Goal: Task Accomplishment & Management: Complete application form

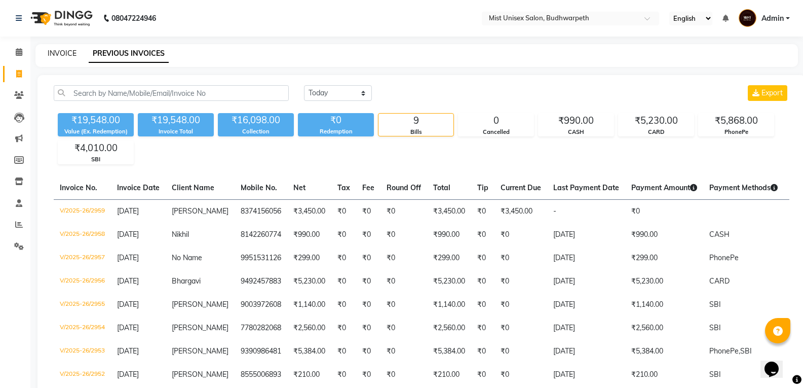
drag, startPoint x: 0, startPoint y: 0, endPoint x: 56, endPoint y: 53, distance: 77.1
click at [56, 53] on link "INVOICE" at bounding box center [62, 53] width 29 height 9
select select "service"
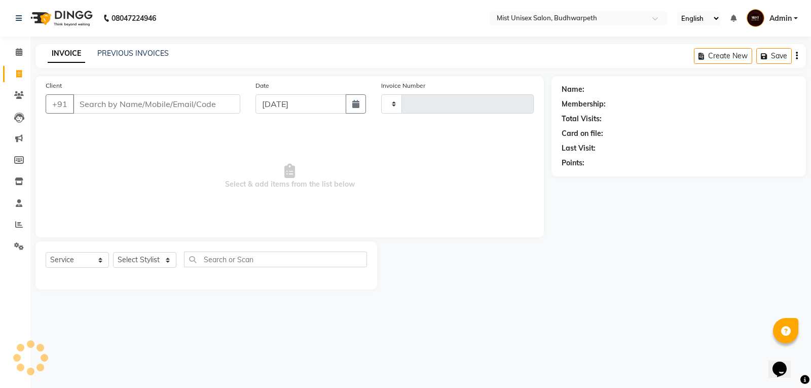
type input "2961"
select select "5227"
click at [113, 51] on link "PREVIOUS INVOICES" at bounding box center [132, 53] width 71 height 9
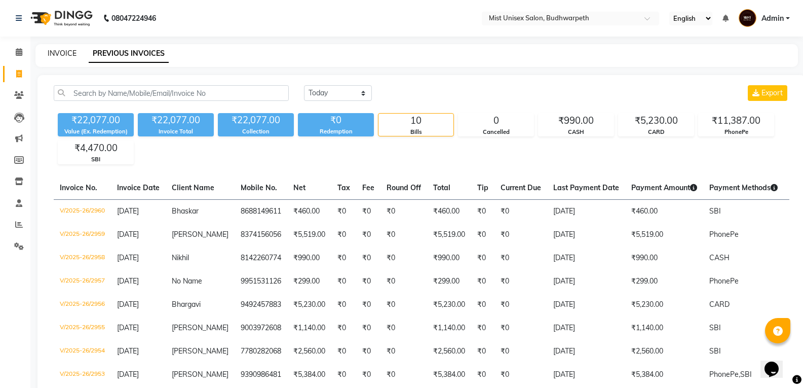
click at [64, 57] on link "INVOICE" at bounding box center [62, 53] width 29 height 9
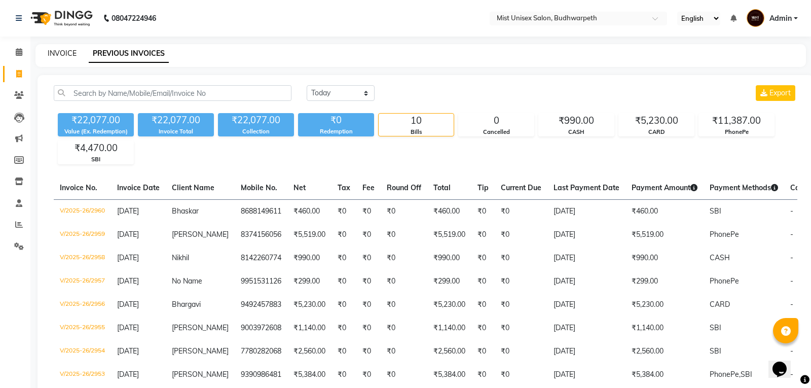
select select "5227"
select select "service"
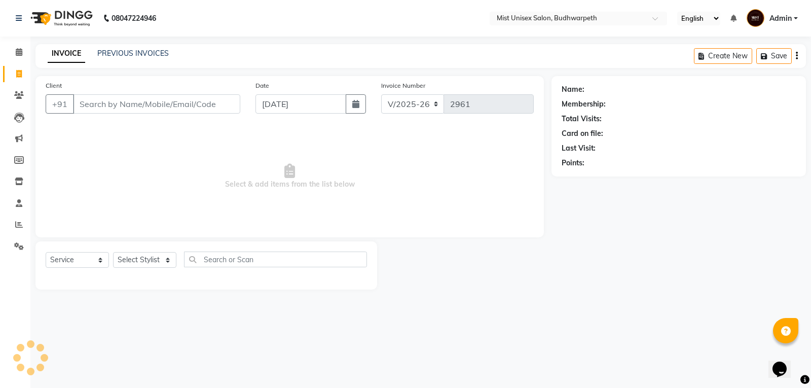
click at [104, 104] on input "Client" at bounding box center [156, 103] width 167 height 19
type input "9550009218"
click at [208, 103] on span "Add Client" at bounding box center [214, 104] width 40 height 10
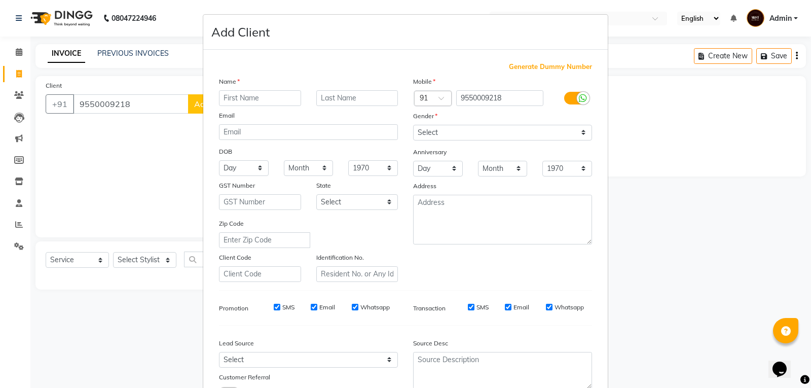
drag, startPoint x: 230, startPoint y: 99, endPoint x: 227, endPoint y: 94, distance: 5.5
click at [230, 97] on input "text" at bounding box center [260, 98] width 82 height 16
type input "Jaya Lakshmi"
click at [433, 137] on select "Select Male Female Other Prefer Not To Say" at bounding box center [502, 133] width 179 height 16
select select "female"
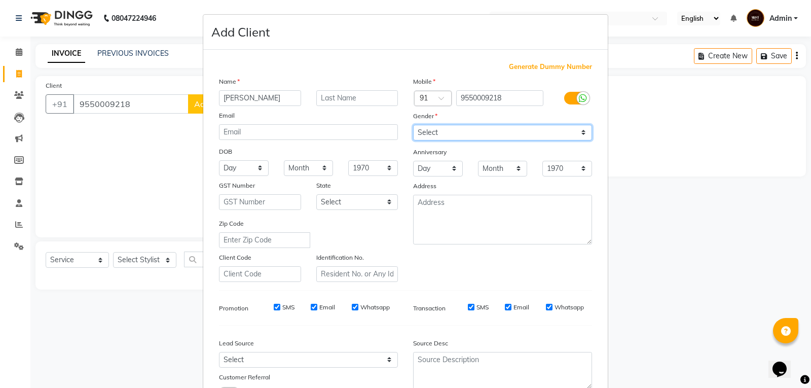
click at [413, 125] on select "Select Male Female Other Prefer Not To Say" at bounding box center [502, 133] width 179 height 16
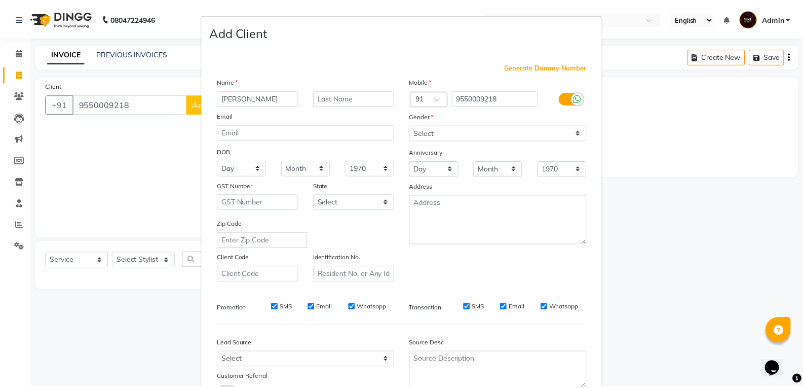
scroll to position [80, 0]
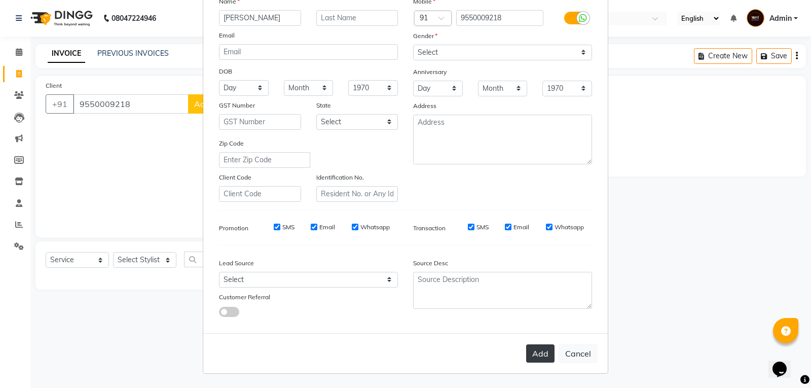
click at [542, 358] on button "Add" at bounding box center [540, 353] width 28 height 18
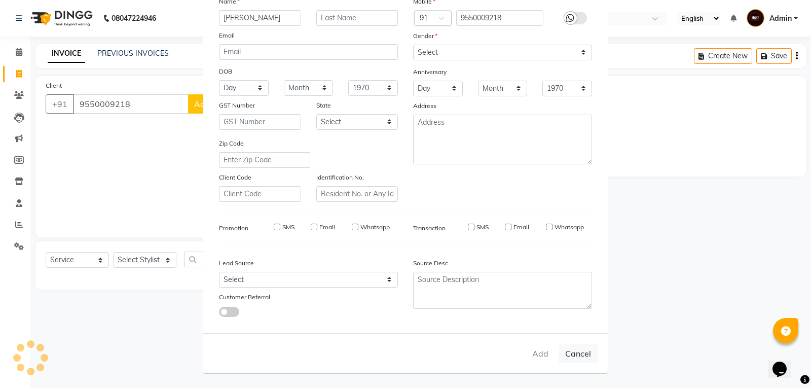
select select
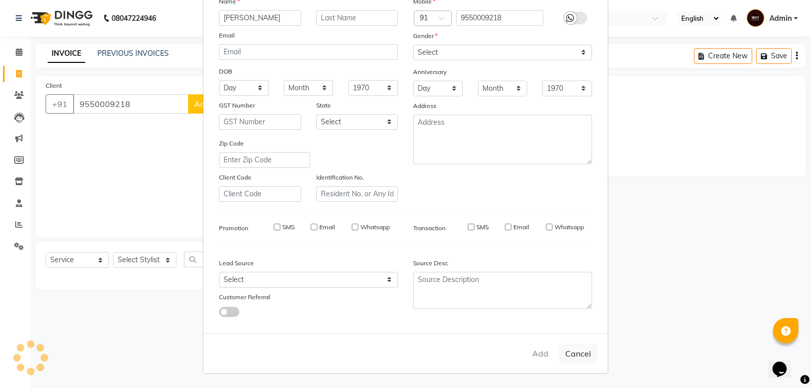
select select
checkbox input "false"
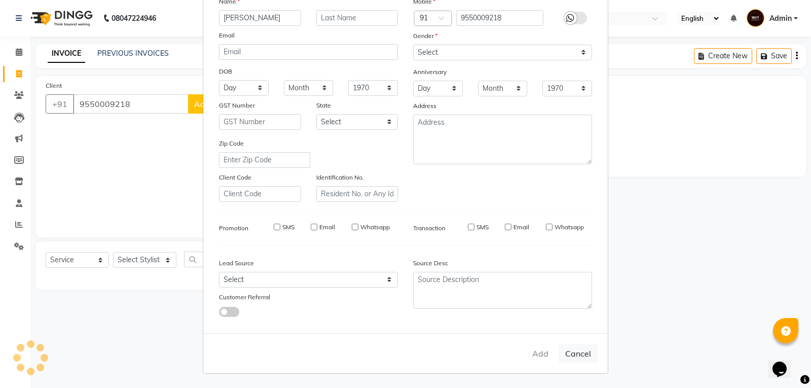
checkbox input "false"
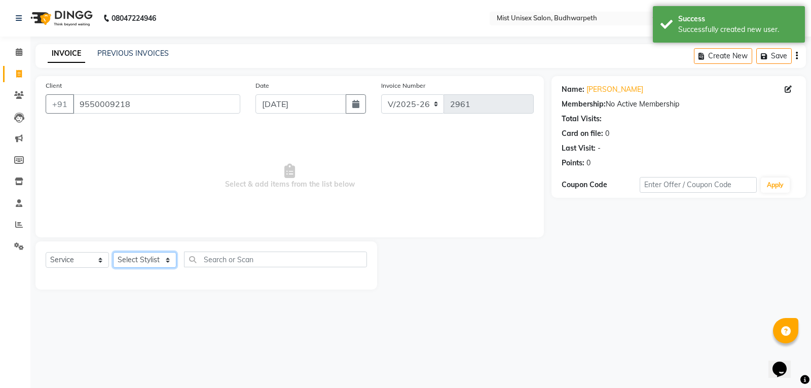
click at [145, 260] on select "Select Stylist Abhi Ram GEETHA MADHURI Jyothi Kalpana Lakshmi Madhu Malleshwari…" at bounding box center [144, 260] width 63 height 16
select select "49864"
click at [113, 252] on select "Select Stylist Abhi Ram GEETHA MADHURI Jyothi Kalpana Lakshmi Madhu Malleshwari…" at bounding box center [144, 260] width 63 height 16
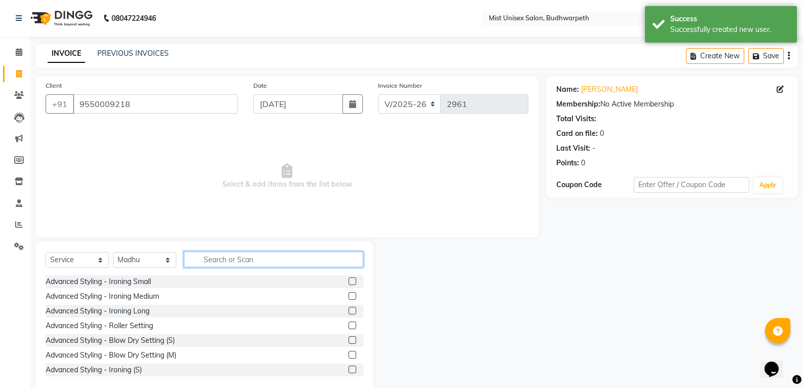
click at [212, 262] on input "text" at bounding box center [273, 259] width 179 height 16
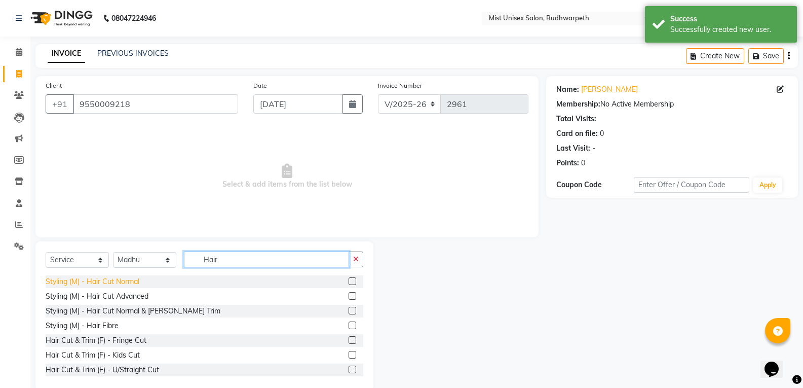
type input "Hair"
click at [109, 276] on div "Styling (M) - Hair Cut Normal" at bounding box center [93, 281] width 94 height 11
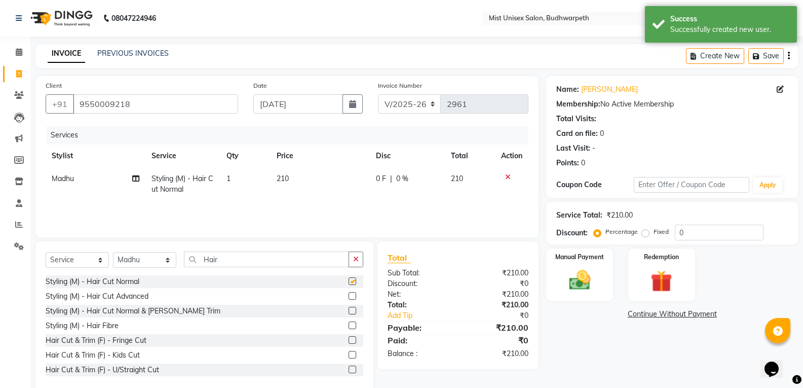
checkbox input "false"
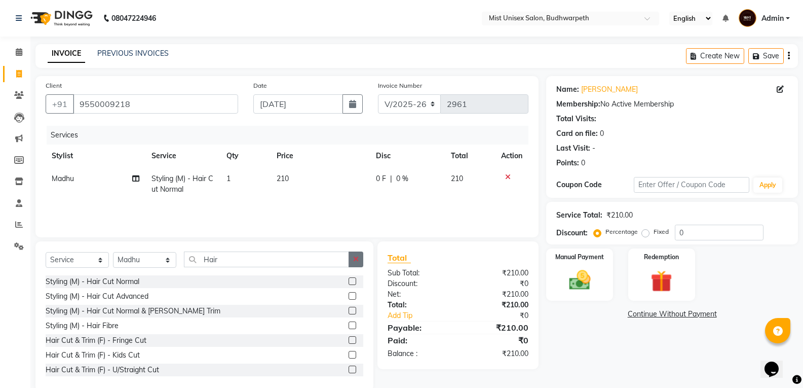
click at [355, 259] on icon "button" at bounding box center [356, 258] width 6 height 7
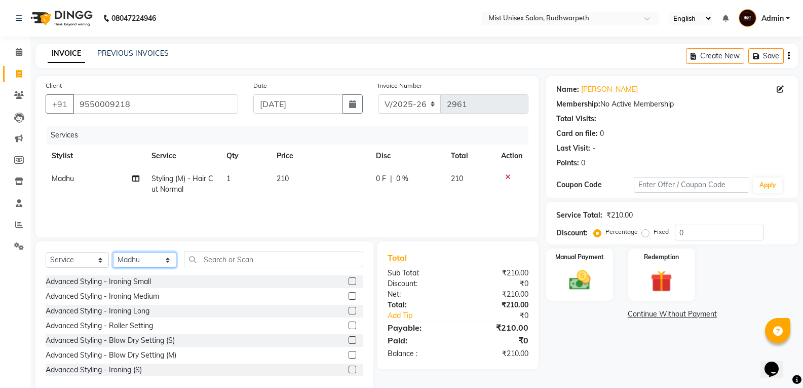
drag, startPoint x: 132, startPoint y: 262, endPoint x: 132, endPoint y: 253, distance: 8.6
click at [132, 260] on select "Select Stylist Abhi Ram GEETHA MADHURI Jyothi Kalpana Lakshmi Madhu Malleshwari…" at bounding box center [144, 260] width 63 height 16
select select "43912"
click at [113, 252] on select "Select Stylist Abhi Ram GEETHA MADHURI Jyothi Kalpana Lakshmi Madhu Malleshwari…" at bounding box center [144, 260] width 63 height 16
click at [214, 252] on input "text" at bounding box center [273, 259] width 179 height 16
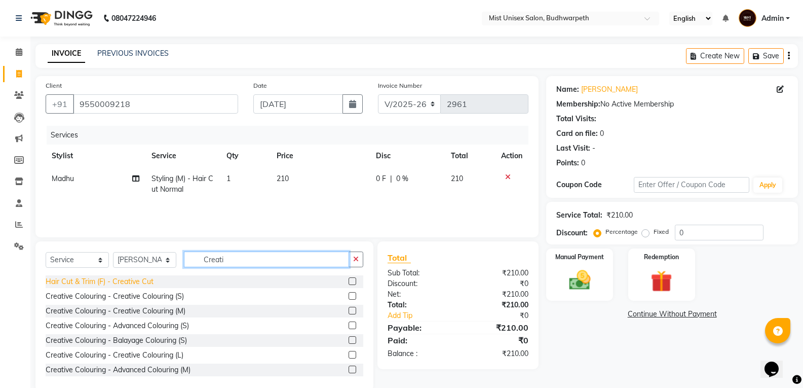
type input "Creati"
click at [130, 280] on div "Hair Cut & Trim (F) - Creative Cut" at bounding box center [100, 281] width 108 height 11
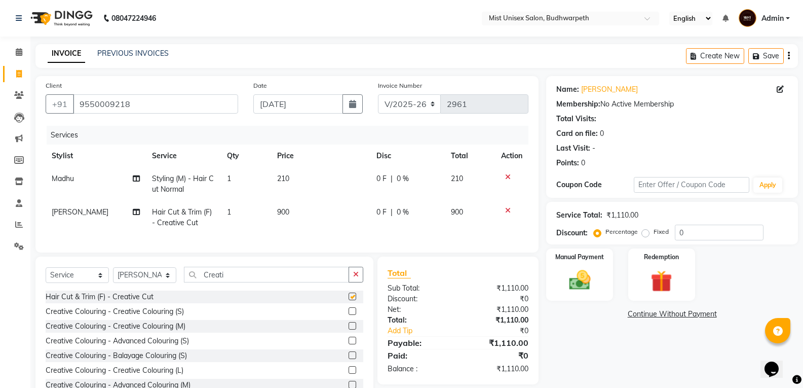
checkbox input "false"
click at [285, 217] on td "900" at bounding box center [320, 217] width 99 height 33
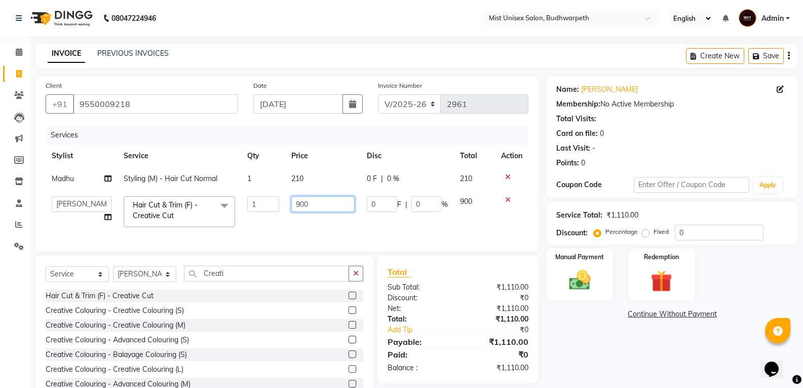
click at [332, 205] on input "900" at bounding box center [322, 204] width 63 height 16
type input "9"
type input "1000"
click at [333, 229] on td "1000" at bounding box center [323, 211] width 76 height 43
click at [573, 283] on img at bounding box center [580, 280] width 36 height 26
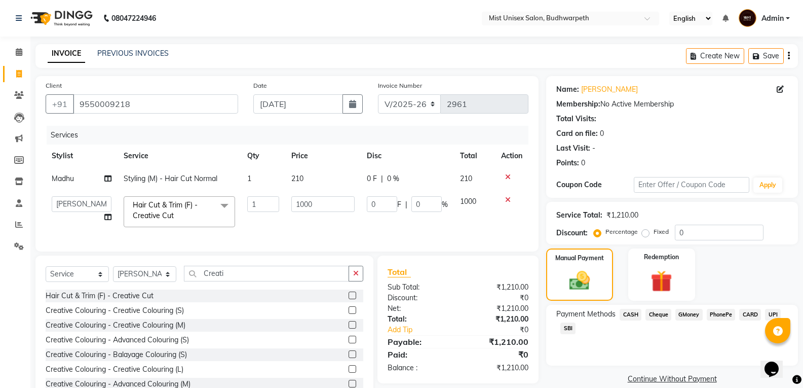
click at [563, 329] on span "SBI" at bounding box center [568, 328] width 15 height 12
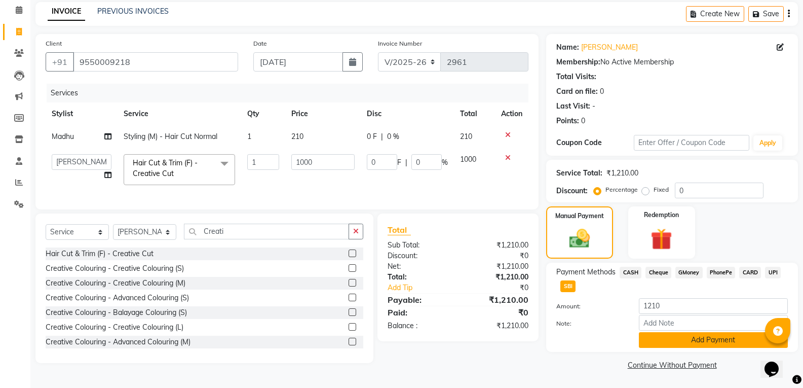
click at [718, 344] on button "Add Payment" at bounding box center [713, 340] width 149 height 16
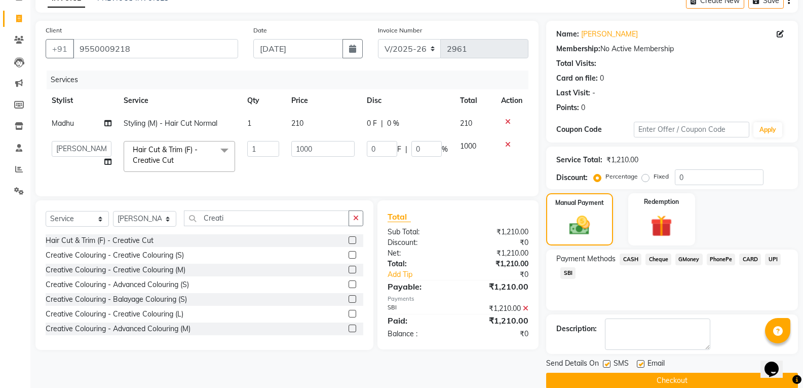
scroll to position [71, 0]
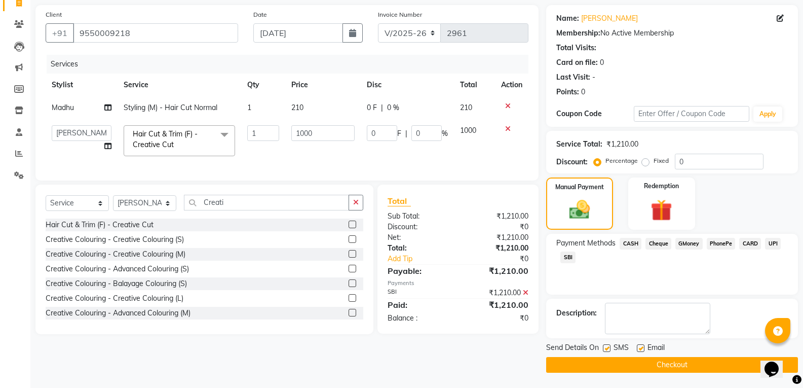
click at [668, 361] on button "Checkout" at bounding box center [672, 365] width 252 height 16
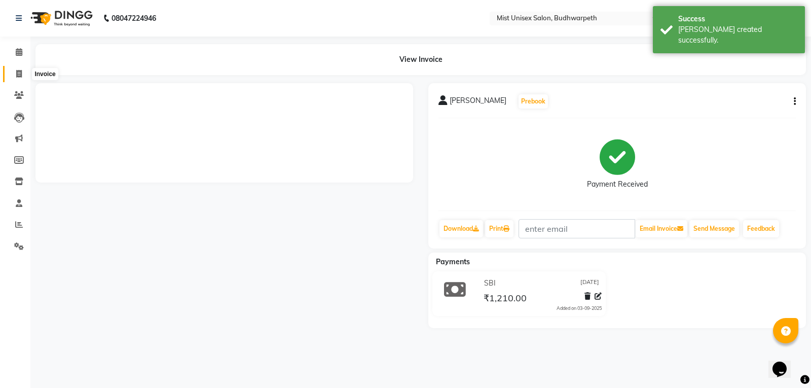
click at [12, 73] on span at bounding box center [19, 74] width 18 height 12
select select "service"
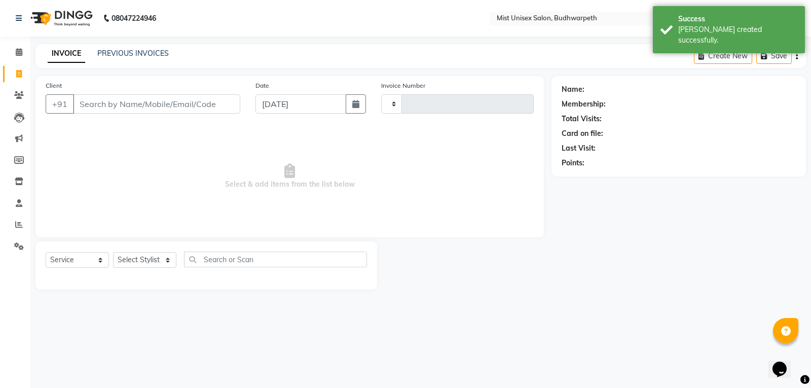
type input "2962"
select select "5227"
drag, startPoint x: 133, startPoint y: 255, endPoint x: 121, endPoint y: 209, distance: 47.7
click at [133, 255] on select "Select Stylist" at bounding box center [144, 260] width 63 height 16
select select "77111"
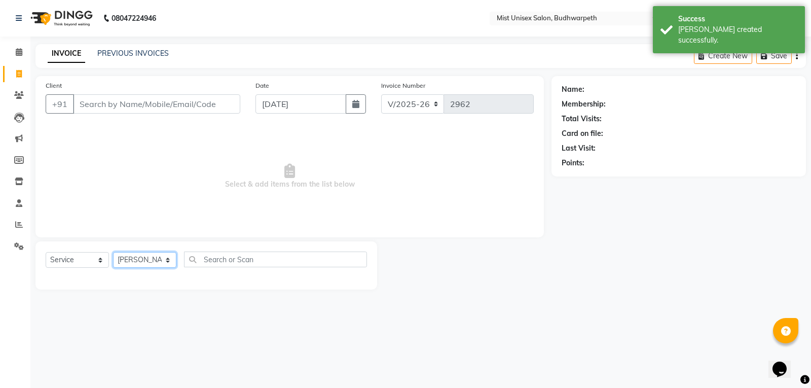
click at [113, 252] on select "Select Stylist Abhi Ram GEETHA MADHURI Jyothi Kalpana Lakshmi Madhu Malleshwari…" at bounding box center [144, 260] width 63 height 16
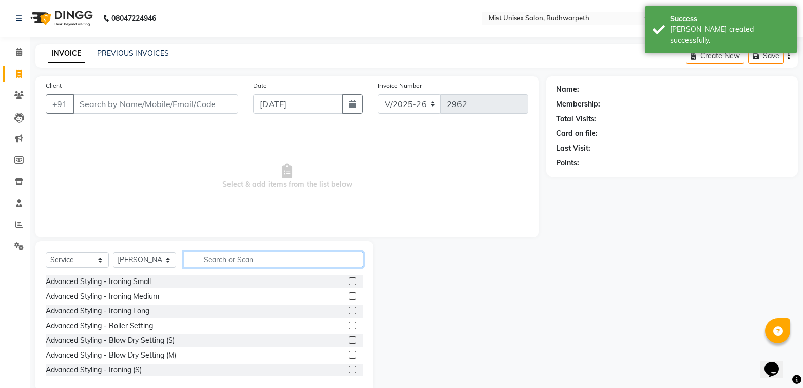
click at [214, 260] on input "text" at bounding box center [273, 259] width 179 height 16
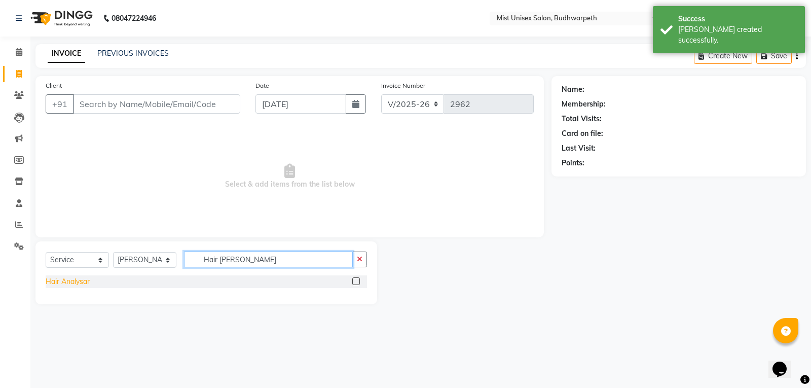
type input "Hair Ana"
click at [71, 282] on div "Hair Analysar" at bounding box center [68, 281] width 44 height 11
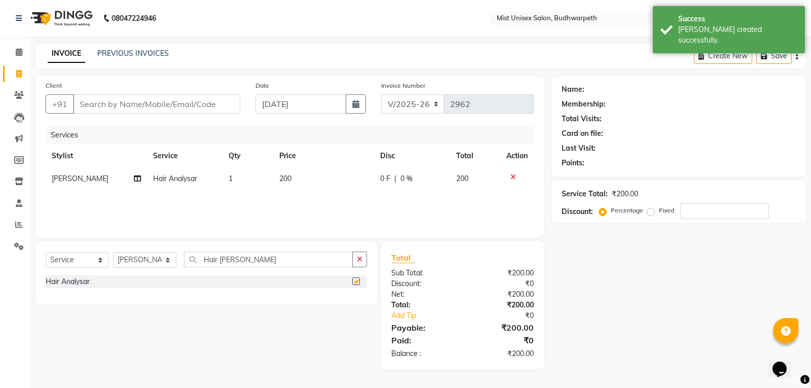
checkbox input "false"
click at [80, 178] on span "[PERSON_NAME]" at bounding box center [80, 178] width 57 height 9
select select "77111"
click at [80, 178] on select "Abhi Ram GEETHA MADHURI Jyothi Kalpana Lakshmi Madhu Malleshwari Manohar Mustak…" at bounding box center [83, 181] width 62 height 16
select select "35495"
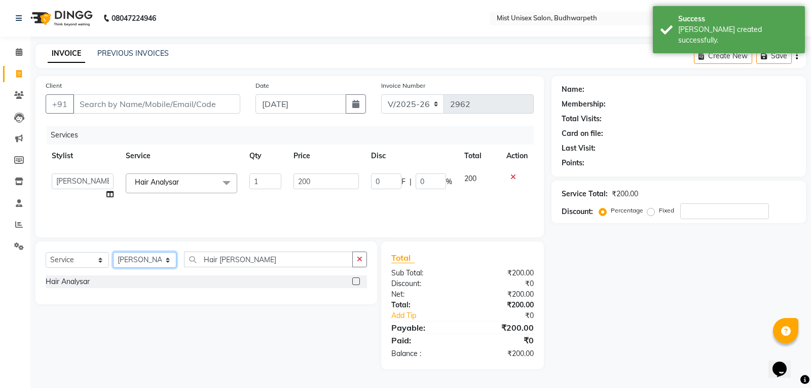
click at [131, 263] on select "Select Stylist Abhi Ram GEETHA MADHURI Jyothi Kalpana Lakshmi Madhu Malleshwari…" at bounding box center [144, 260] width 63 height 16
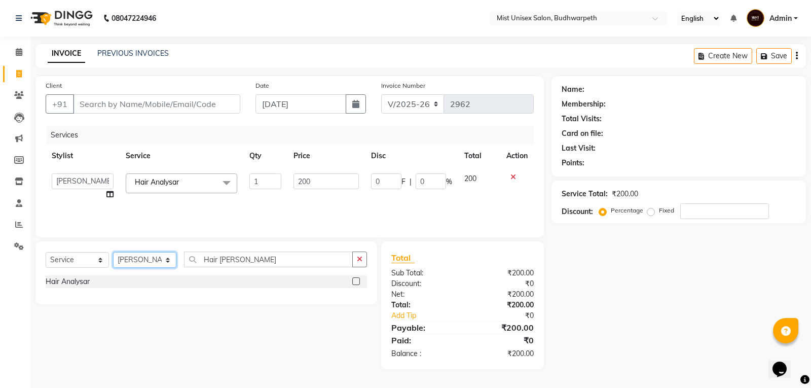
select select "35495"
click at [113, 252] on select "Select Stylist Abhi Ram GEETHA MADHURI Jyothi Kalpana Lakshmi Madhu Malleshwari…" at bounding box center [144, 260] width 63 height 16
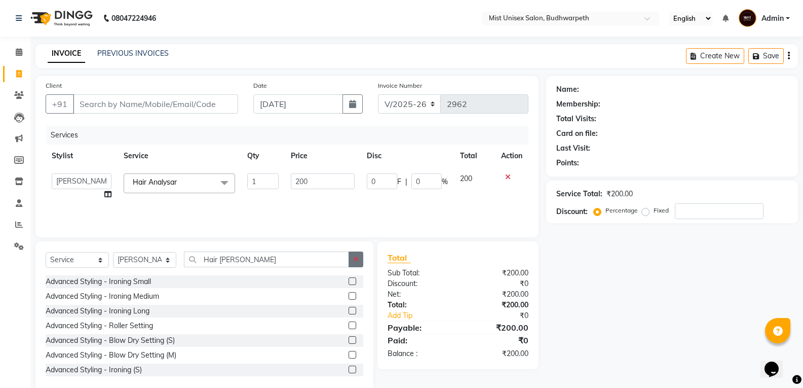
click at [351, 256] on button "button" at bounding box center [356, 259] width 15 height 16
click at [245, 259] on input "text" at bounding box center [273, 259] width 179 height 16
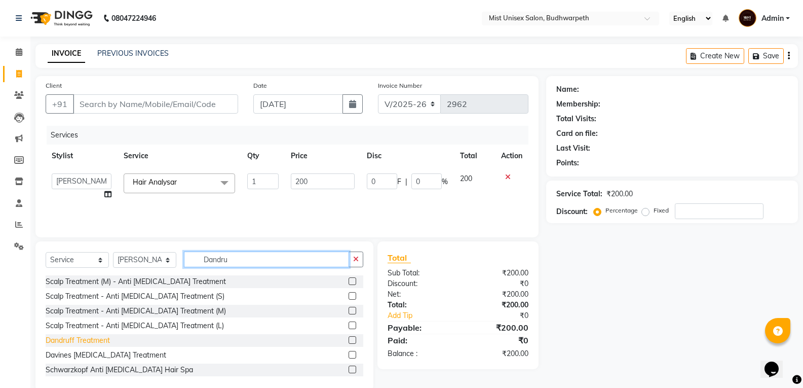
type input "Dandru"
click at [99, 338] on div "Dandruff Treatment" at bounding box center [78, 340] width 64 height 11
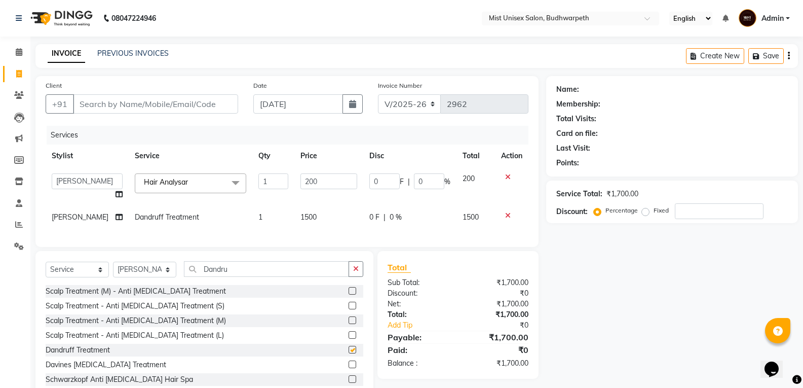
checkbox input "false"
click at [356, 272] on icon "button" at bounding box center [356, 268] width 6 height 7
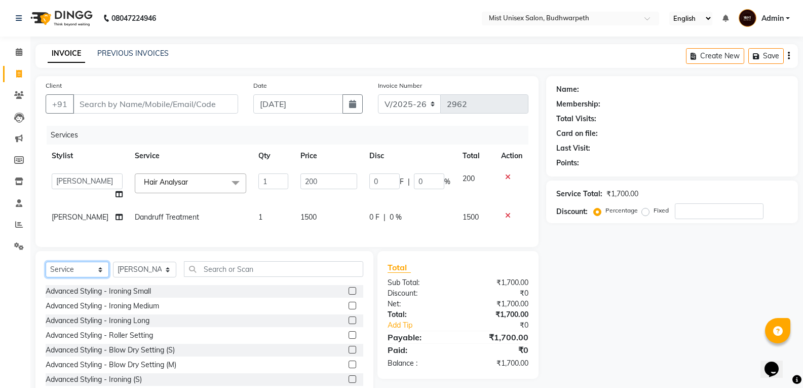
click at [73, 277] on select "Select Service Product Membership Package Voucher Prepaid Gift Card" at bounding box center [77, 270] width 63 height 16
click at [46, 277] on select "Select Service Product Membership Package Voucher Prepaid Gift Card" at bounding box center [77, 270] width 63 height 16
drag, startPoint x: 85, startPoint y: 289, endPoint x: 82, endPoint y: 285, distance: 5.4
click at [85, 277] on select "Select Service Product Membership Package Voucher Prepaid Gift Card" at bounding box center [77, 270] width 63 height 16
select select "product"
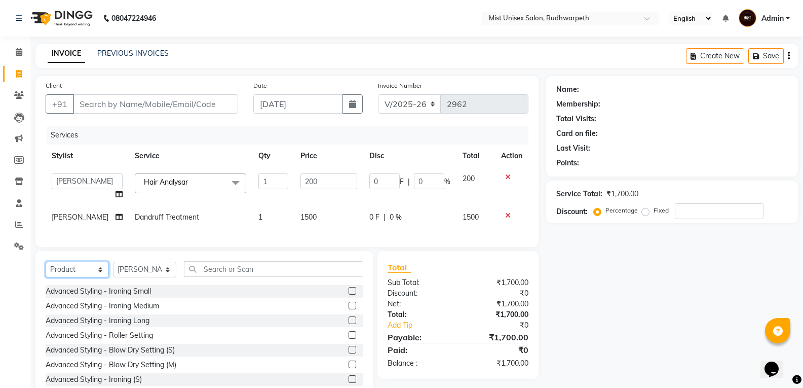
click at [46, 277] on select "Select Service Product Membership Package Voucher Prepaid Gift Card" at bounding box center [77, 270] width 63 height 16
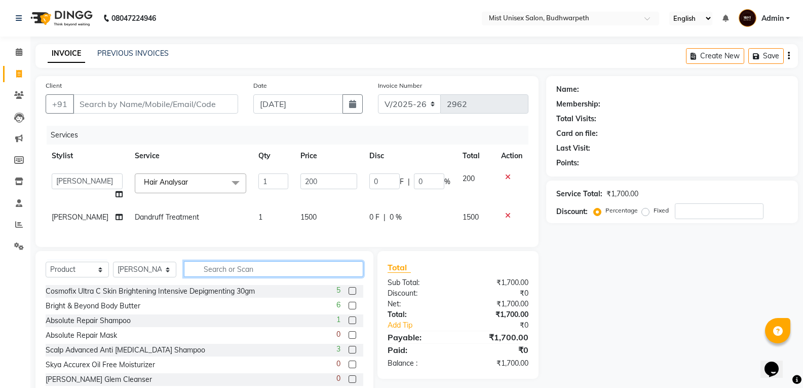
click at [249, 277] on input "text" at bounding box center [273, 269] width 179 height 16
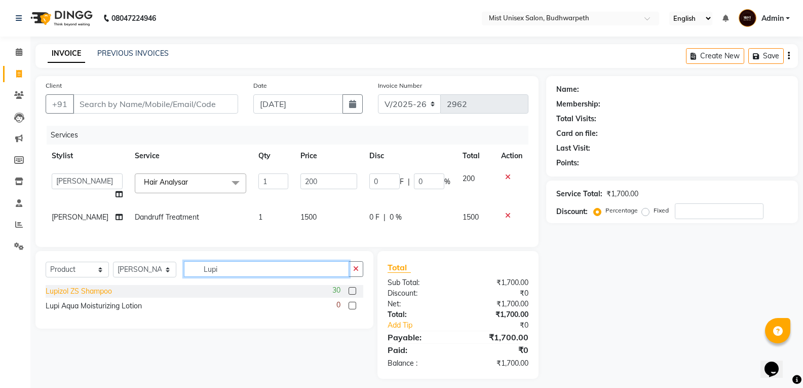
type input "Lupi"
click at [90, 296] on div "Lupizol ZS Shampoo" at bounding box center [79, 291] width 66 height 11
checkbox input "false"
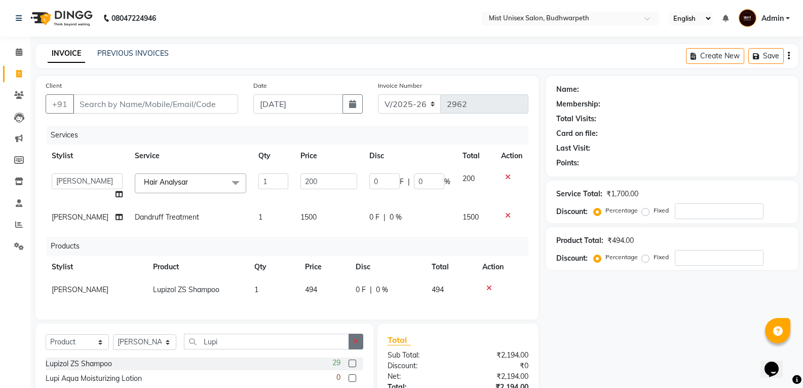
click at [357, 349] on button "button" at bounding box center [356, 341] width 15 height 16
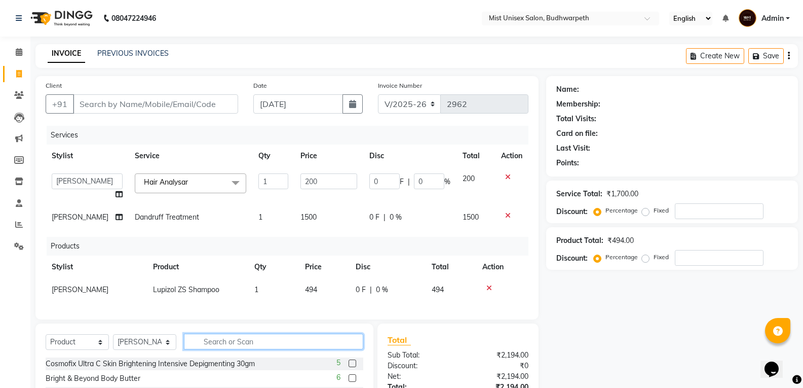
scroll to position [119, 0]
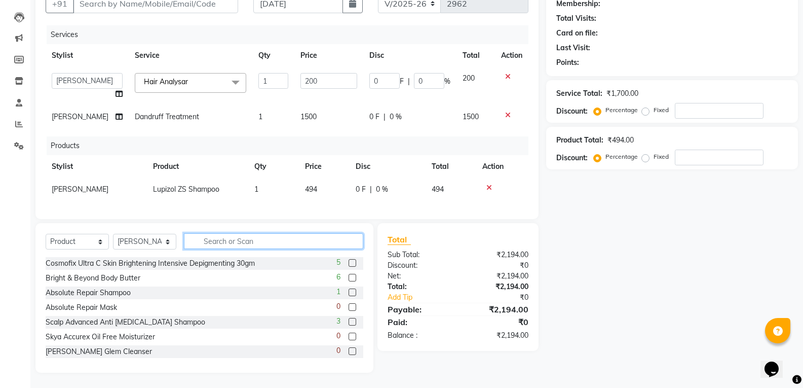
click at [239, 242] on input "text" at bounding box center [273, 241] width 179 height 16
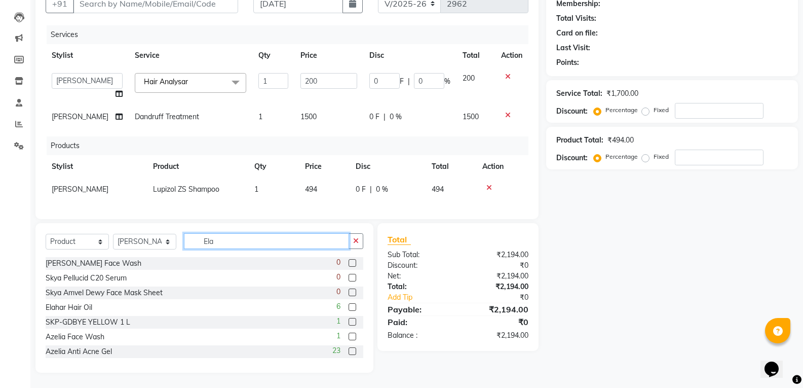
scroll to position [97, 0]
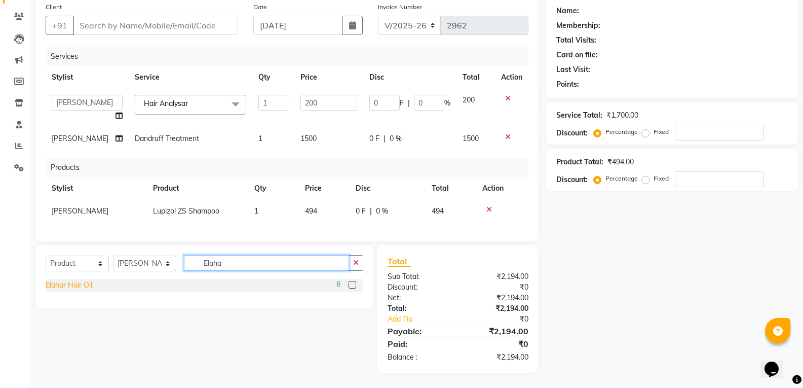
type input "Elaha"
click at [88, 283] on div "Elahar Hair Oil" at bounding box center [69, 285] width 47 height 11
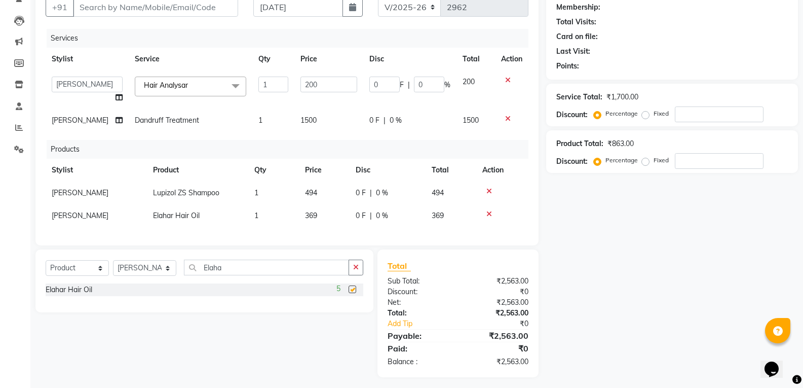
checkbox input "false"
click at [357, 275] on button "button" at bounding box center [356, 267] width 15 height 16
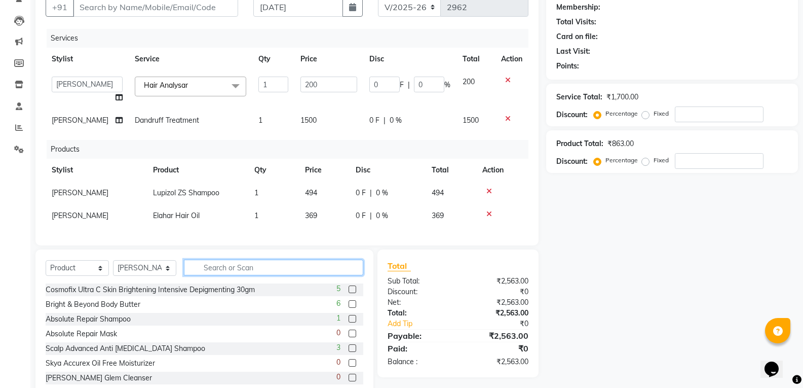
click at [218, 275] on input "text" at bounding box center [273, 267] width 179 height 16
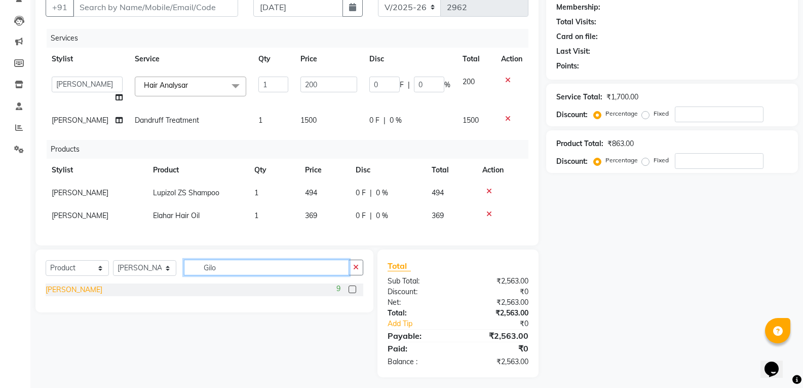
type input "Gilo"
click at [60, 295] on div "Giloy Juice" at bounding box center [74, 289] width 57 height 11
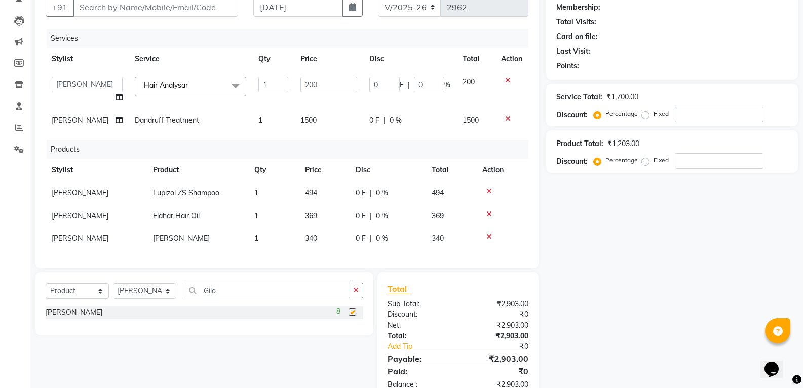
checkbox input "false"
click at [356, 293] on icon "button" at bounding box center [356, 289] width 6 height 7
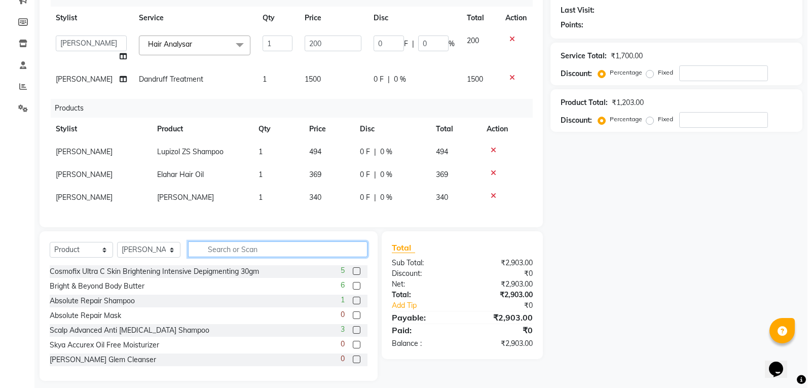
scroll to position [0, 0]
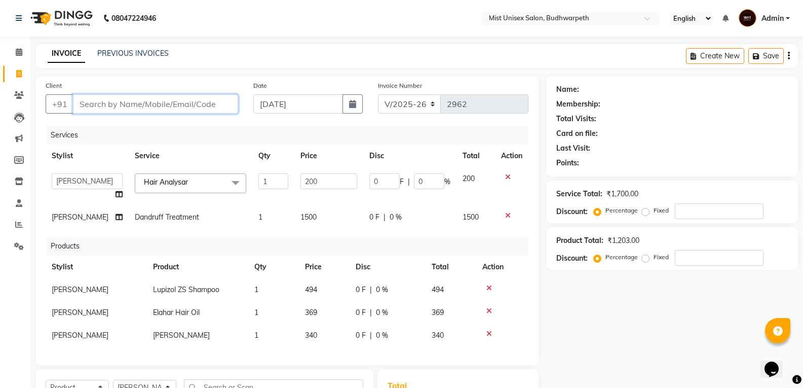
click at [154, 101] on input "Client" at bounding box center [155, 103] width 165 height 19
type input "9"
type input "0"
type input "9963368220"
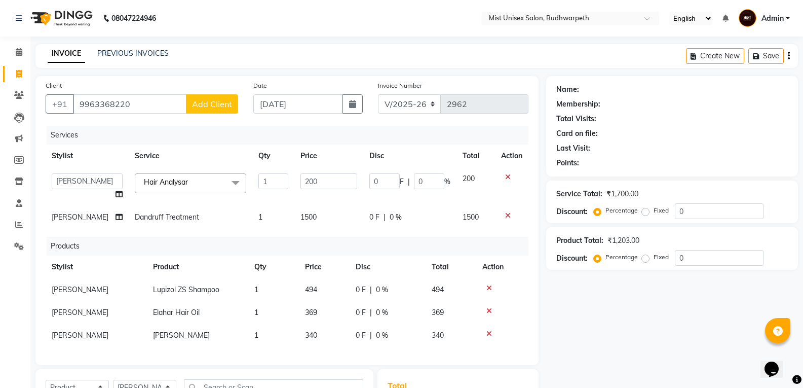
click at [215, 107] on span "Add Client" at bounding box center [212, 104] width 40 height 10
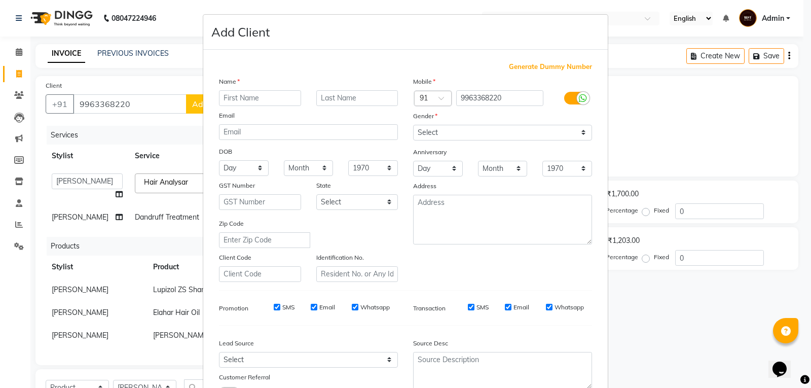
click at [224, 96] on input "text" at bounding box center [260, 98] width 82 height 16
type input "[PERSON_NAME]"
drag, startPoint x: 428, startPoint y: 129, endPoint x: 431, endPoint y: 138, distance: 9.1
click at [428, 129] on select "Select Male Female Other Prefer Not To Say" at bounding box center [502, 133] width 179 height 16
select select "male"
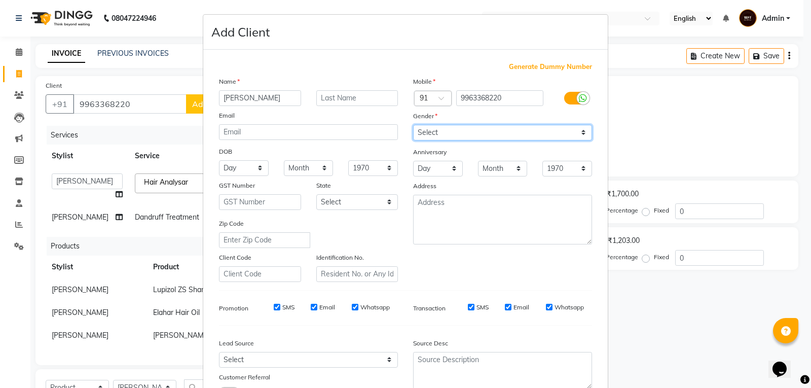
click at [413, 125] on select "Select Male Female Other Prefer Not To Say" at bounding box center [502, 133] width 179 height 16
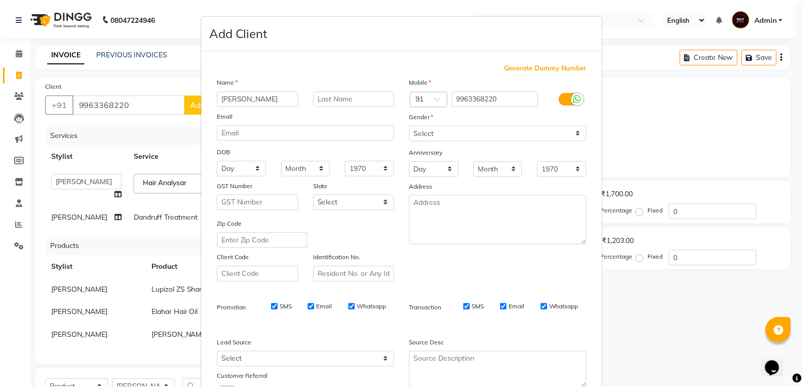
scroll to position [80, 0]
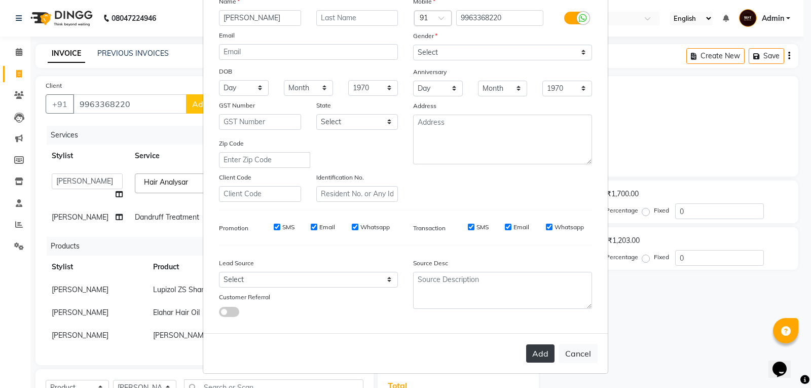
click at [542, 349] on button "Add" at bounding box center [540, 353] width 28 height 18
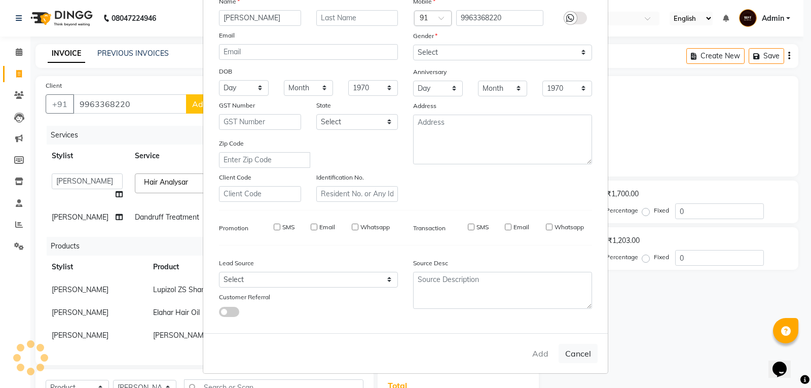
select select
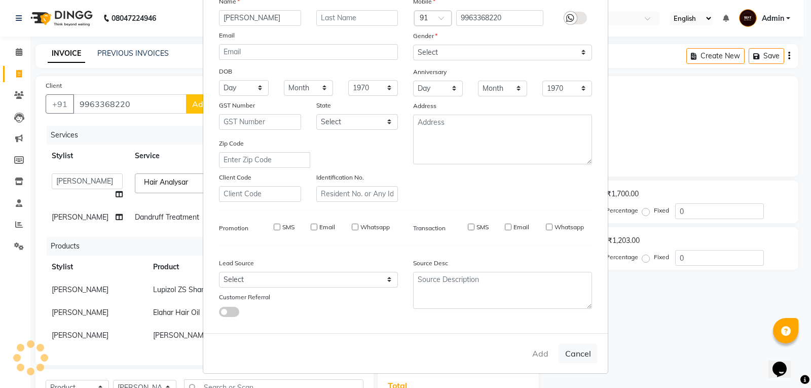
select select
checkbox input "false"
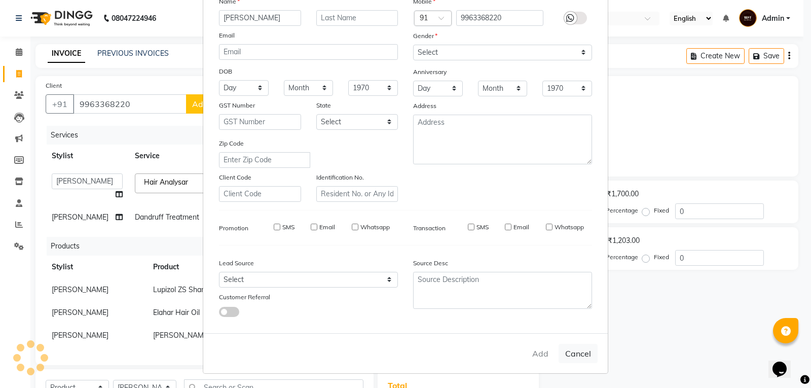
checkbox input "false"
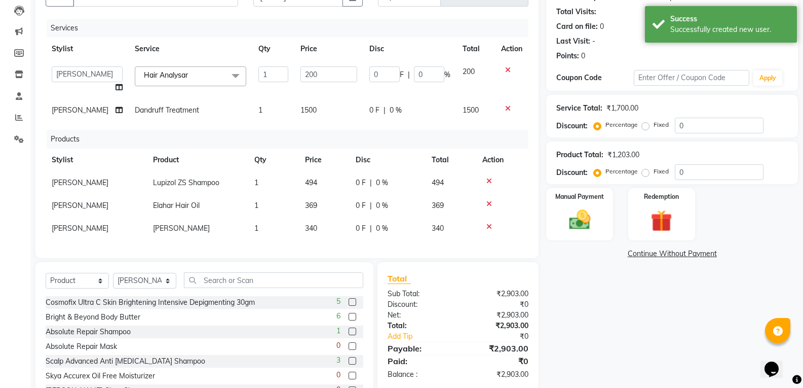
scroll to position [107, 0]
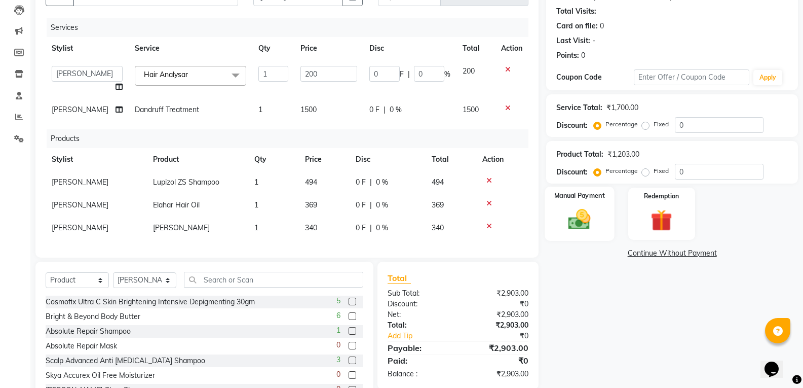
click at [589, 230] on img at bounding box center [580, 219] width 36 height 26
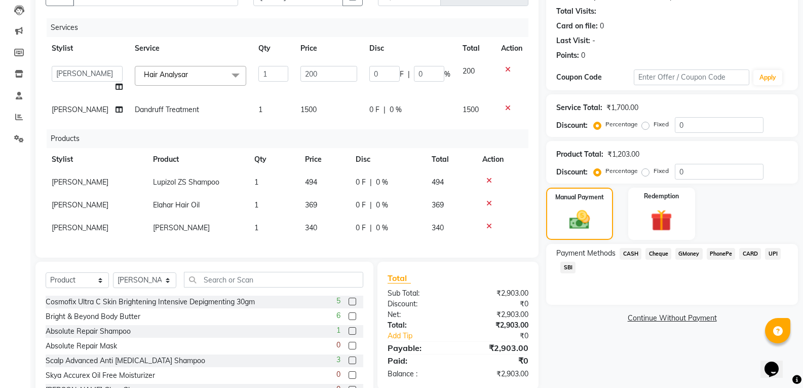
click at [717, 255] on span "PhonePe" at bounding box center [721, 254] width 29 height 12
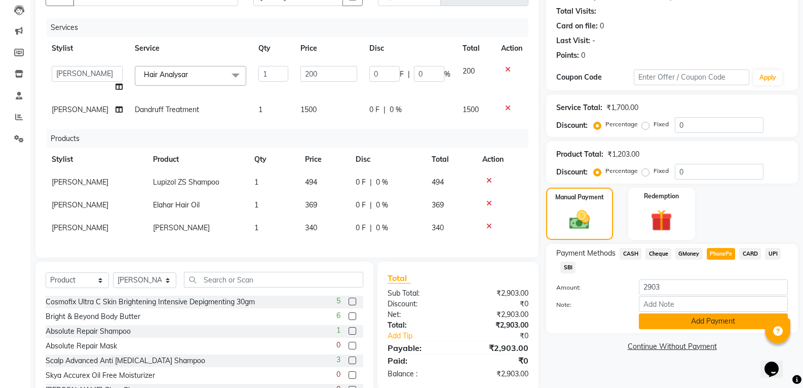
click at [709, 322] on button "Add Payment" at bounding box center [713, 321] width 149 height 16
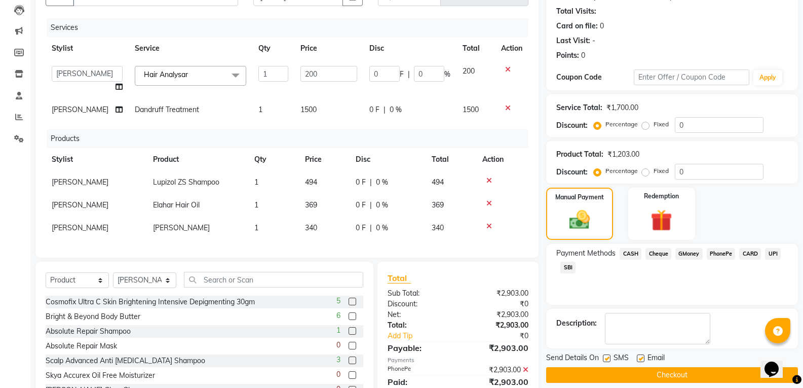
scroll to position [164, 0]
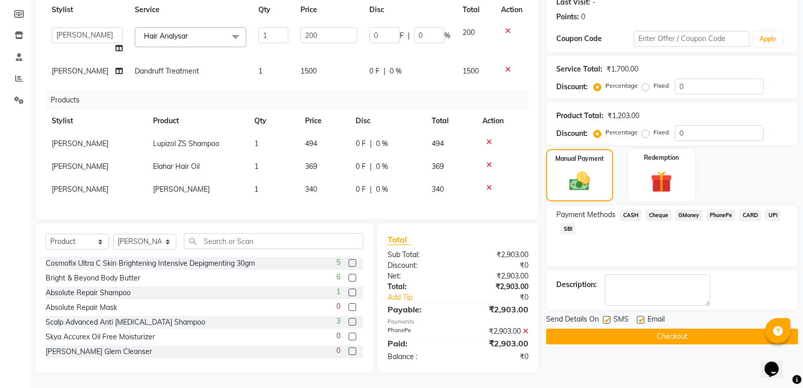
click at [697, 328] on button "Checkout" at bounding box center [672, 336] width 252 height 16
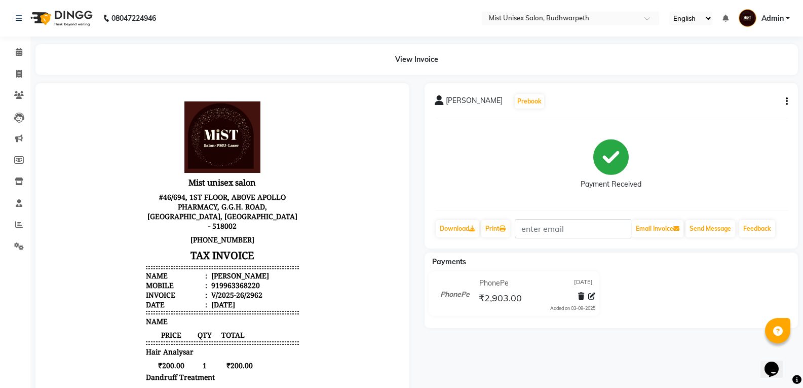
click at [788, 102] on icon "button" at bounding box center [787, 101] width 2 height 1
click at [734, 116] on div "Edit Invoice" at bounding box center [736, 114] width 69 height 13
select select "service"
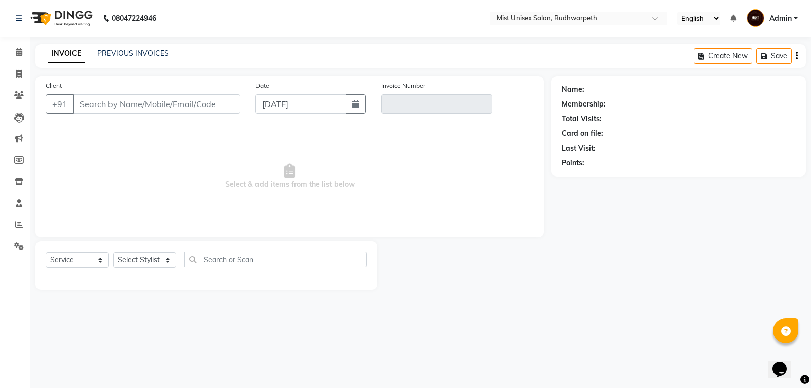
type input "9963368220"
type input "V/2025-26/2962"
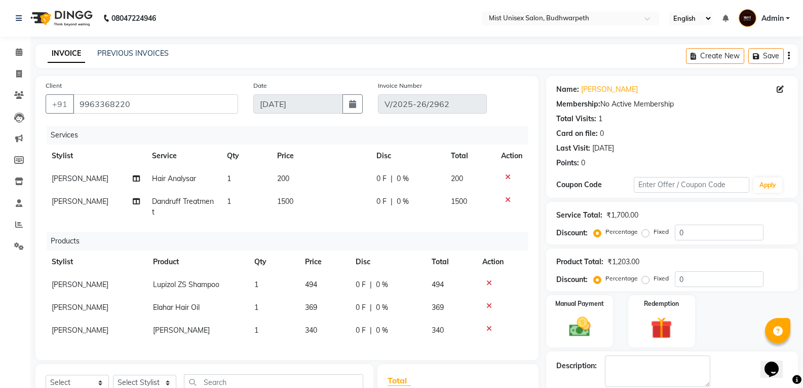
scroll to position [146, 0]
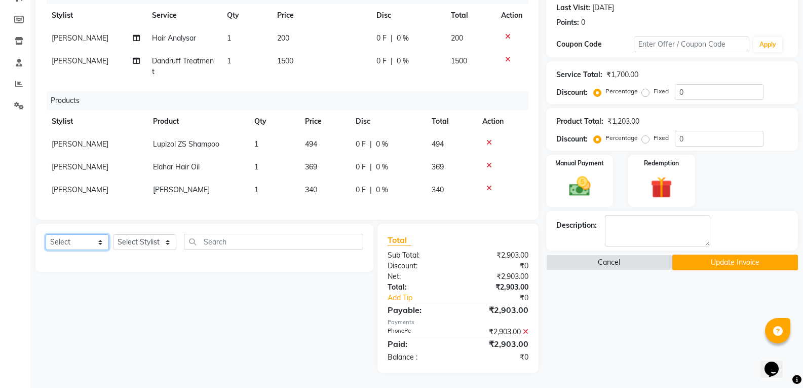
click at [69, 243] on select "Select Service Product Membership Package Voucher Prepaid Gift Card" at bounding box center [77, 242] width 63 height 16
select select "service"
click at [46, 236] on select "Select Service Product Membership Package Voucher Prepaid Gift Card" at bounding box center [77, 242] width 63 height 16
click at [139, 246] on select "Select Stylist Abhi Ram GEETHA MADHURI Jyothi Kalpana Lakshmi Madhu Malleshwari…" at bounding box center [144, 242] width 63 height 16
select select "77111"
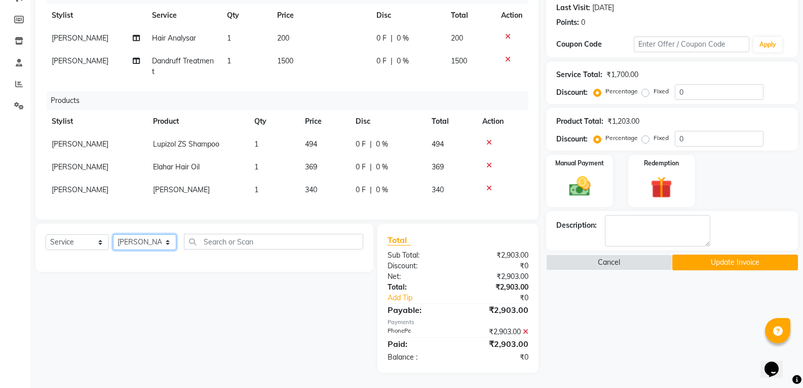
click at [113, 236] on select "Select Stylist Abhi Ram GEETHA MADHURI Jyothi Kalpana Lakshmi Madhu Malleshwari…" at bounding box center [144, 242] width 63 height 16
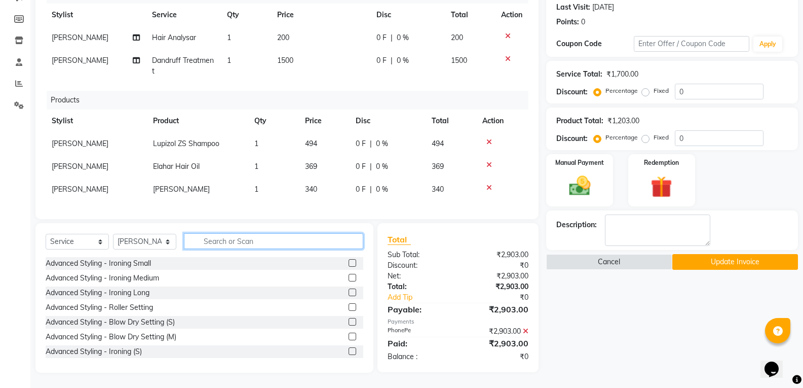
click at [226, 243] on input "text" at bounding box center [273, 241] width 179 height 16
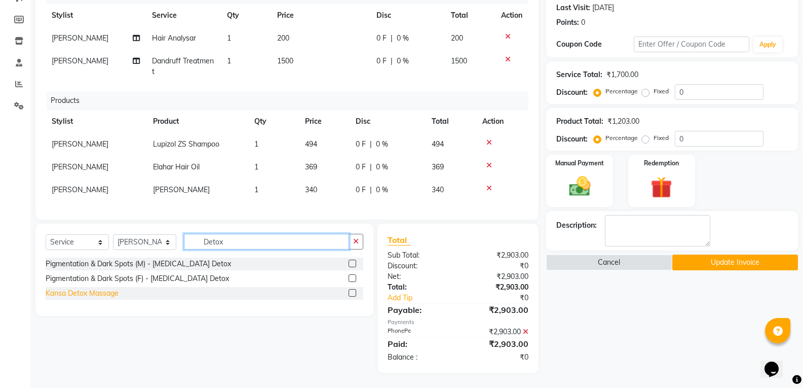
type input "Detox"
click at [97, 297] on div "Kansa Detox Massage" at bounding box center [82, 293] width 73 height 11
checkbox input "false"
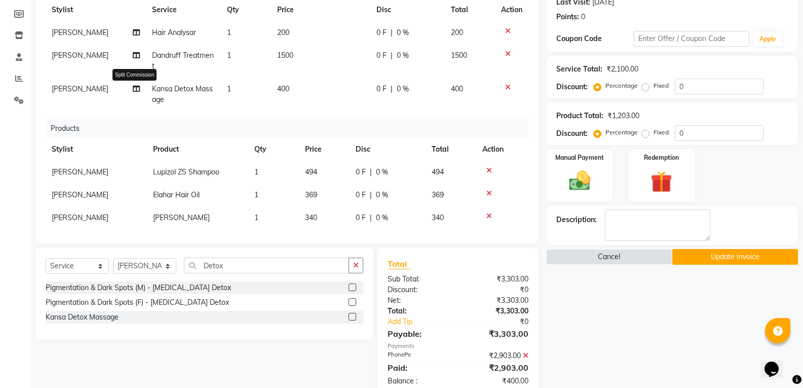
click at [134, 92] on icon at bounding box center [136, 88] width 7 height 7
select select "77111"
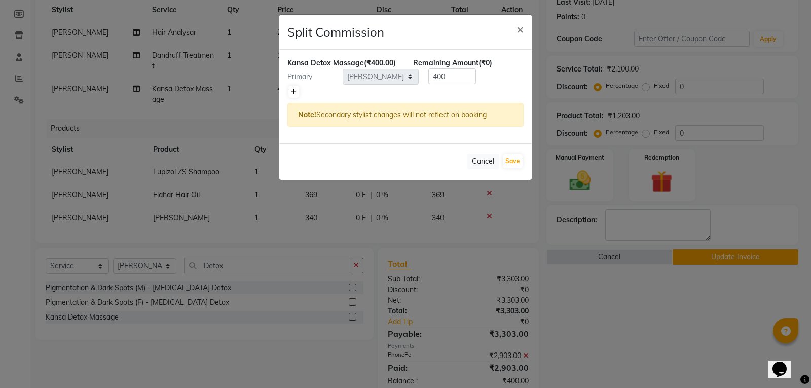
click at [298, 90] on link at bounding box center [293, 92] width 11 height 12
type input "200"
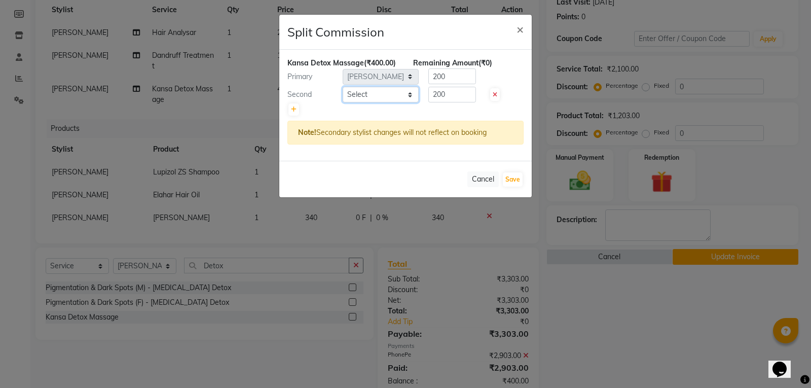
click at [357, 95] on select "Select Abhi Ram GEETHA MADHURI Jyothi Kalpana Lakshmi Madhu Malleshwari Manohar…" at bounding box center [381, 95] width 76 height 16
select select "35495"
click at [343, 87] on select "Select Abhi Ram GEETHA MADHURI Jyothi Kalpana Lakshmi Madhu Malleshwari Manohar…" at bounding box center [381, 95] width 76 height 16
click at [460, 78] on input "200" at bounding box center [452, 76] width 48 height 16
type input "2"
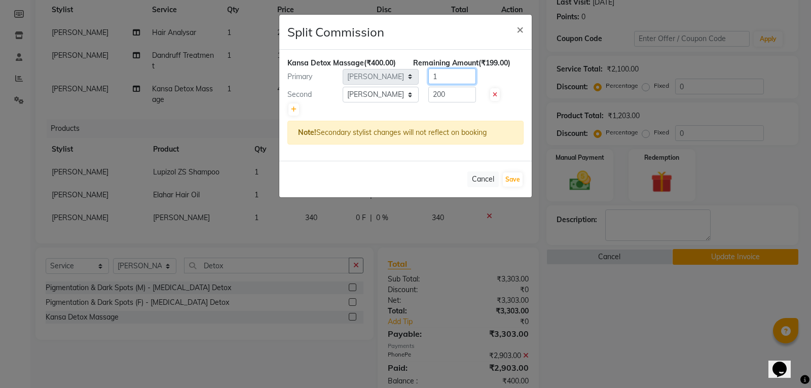
type input "1"
click at [460, 92] on input "200" at bounding box center [452, 95] width 48 height 16
type input "2"
type input "399"
click at [511, 180] on button "Save" at bounding box center [513, 179] width 20 height 14
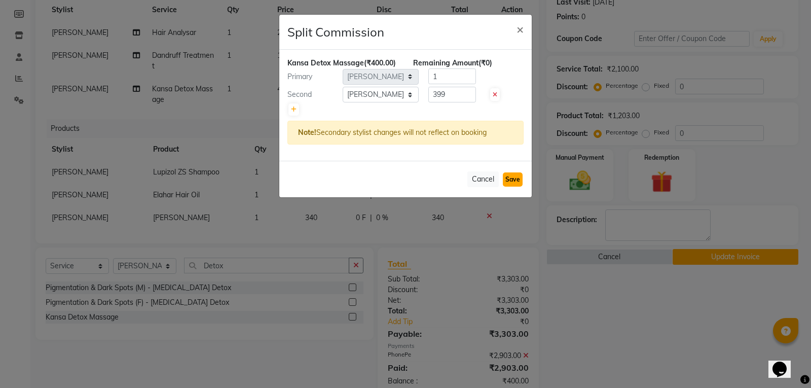
select select "Select"
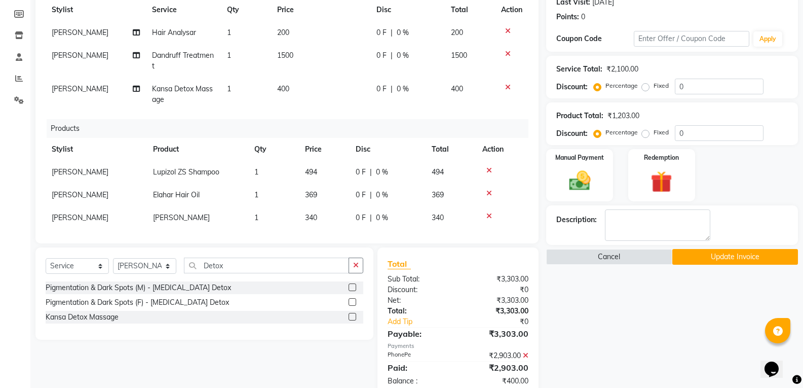
scroll to position [170, 0]
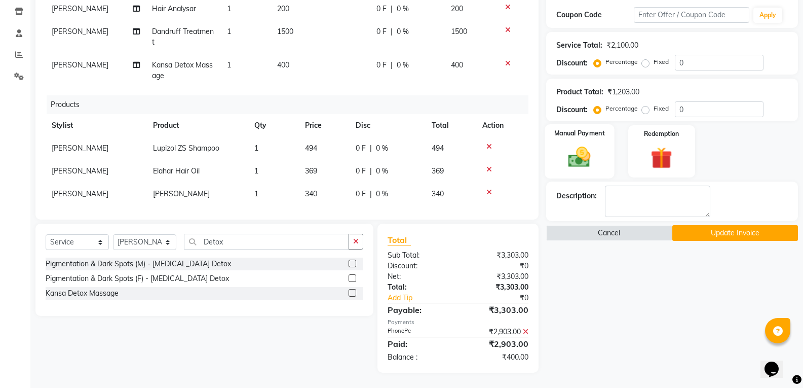
click at [581, 159] on img at bounding box center [580, 157] width 36 height 26
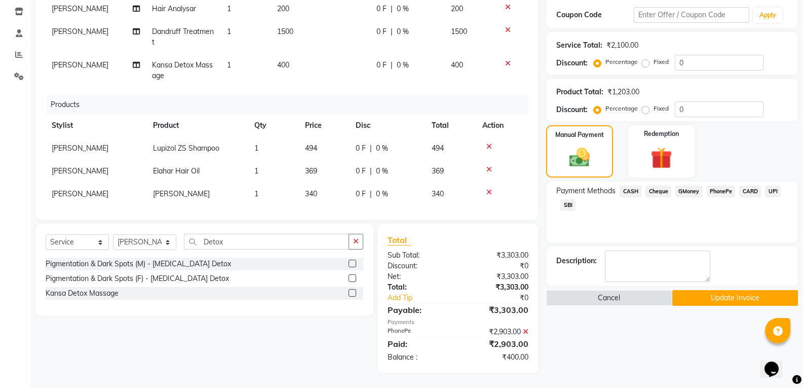
click at [631, 192] on span "CASH" at bounding box center [631, 191] width 22 height 12
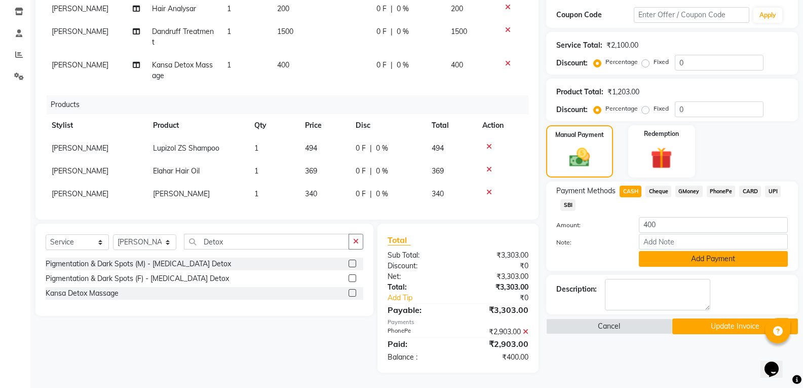
click at [685, 263] on button "Add Payment" at bounding box center [713, 259] width 149 height 16
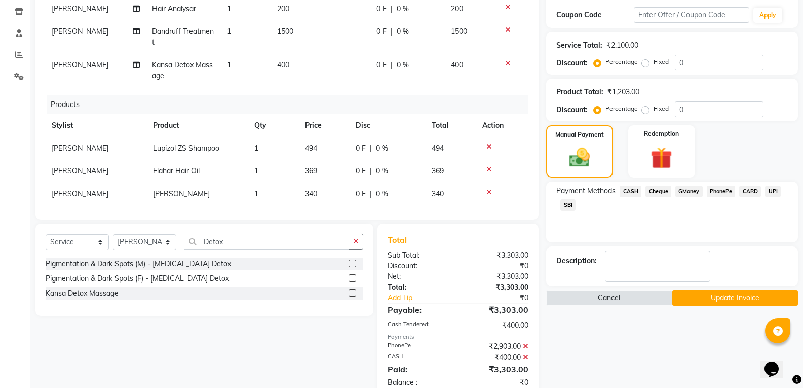
scroll to position [195, 0]
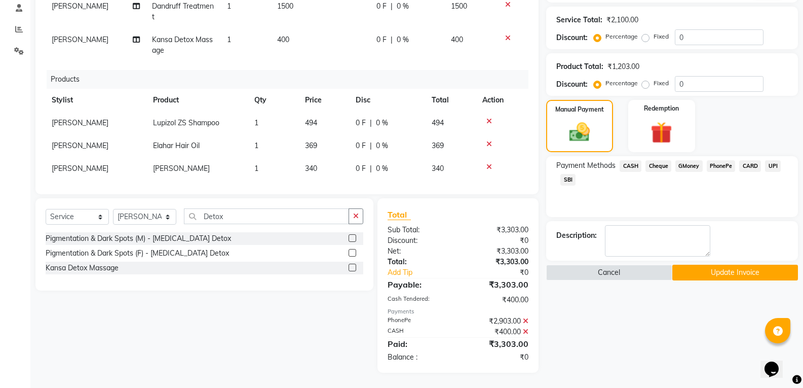
click at [736, 272] on button "Update Invoice" at bounding box center [736, 273] width 126 height 16
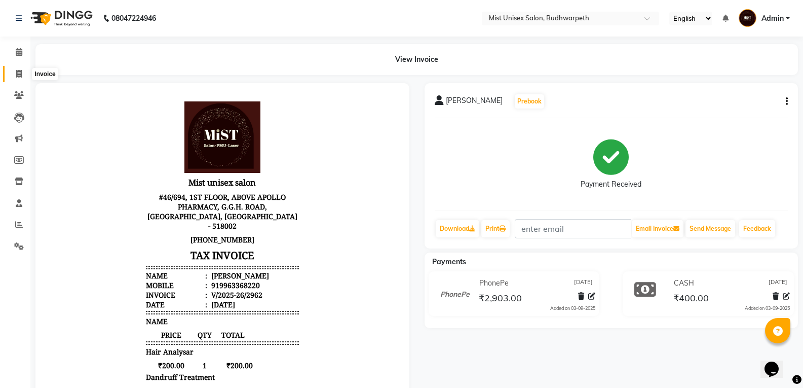
drag, startPoint x: 23, startPoint y: 71, endPoint x: 28, endPoint y: 68, distance: 6.3
click at [23, 71] on span at bounding box center [19, 74] width 18 height 12
select select "service"
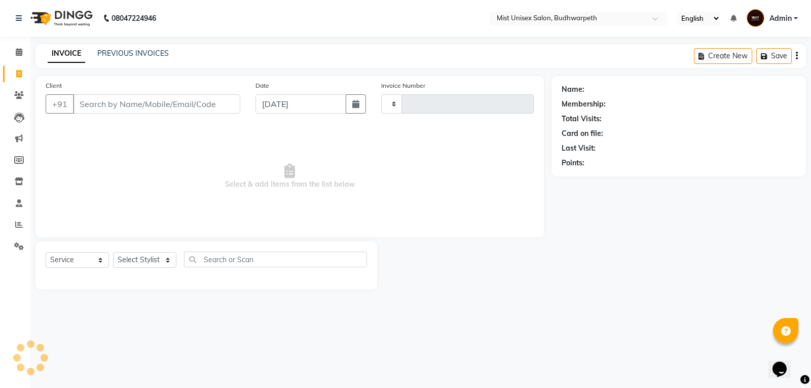
type input "2965"
select select "5227"
click at [103, 51] on link "PREVIOUS INVOICES" at bounding box center [132, 53] width 71 height 9
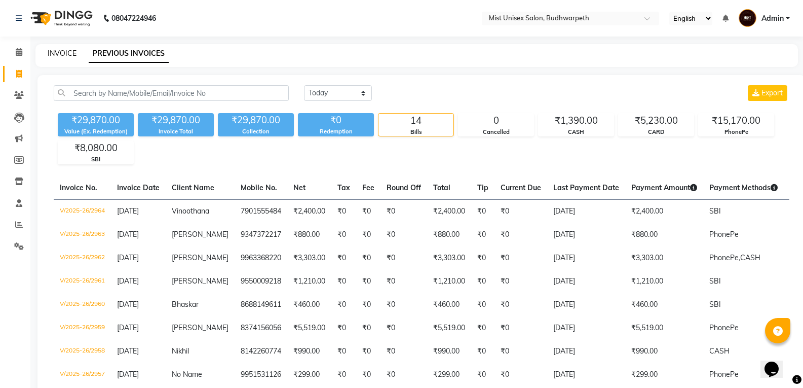
click at [61, 49] on link "INVOICE" at bounding box center [62, 53] width 29 height 9
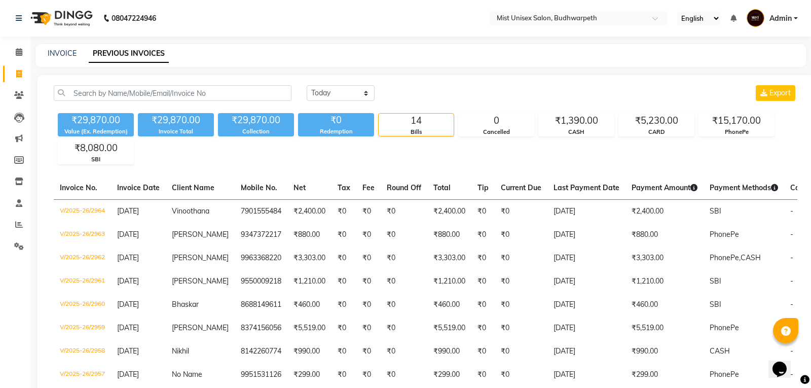
select select "5227"
select select "service"
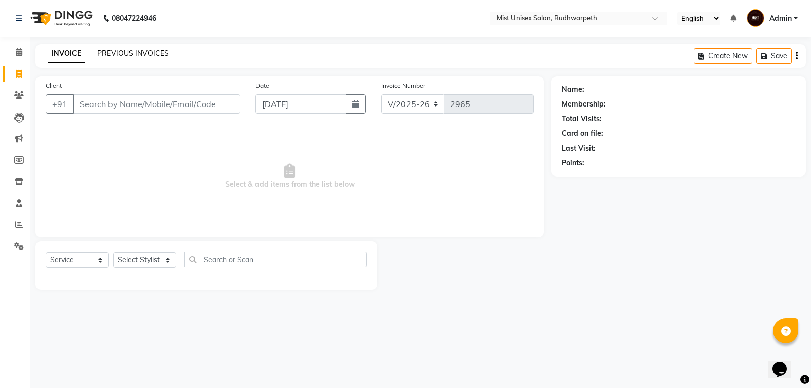
click at [104, 49] on link "PREVIOUS INVOICES" at bounding box center [132, 53] width 71 height 9
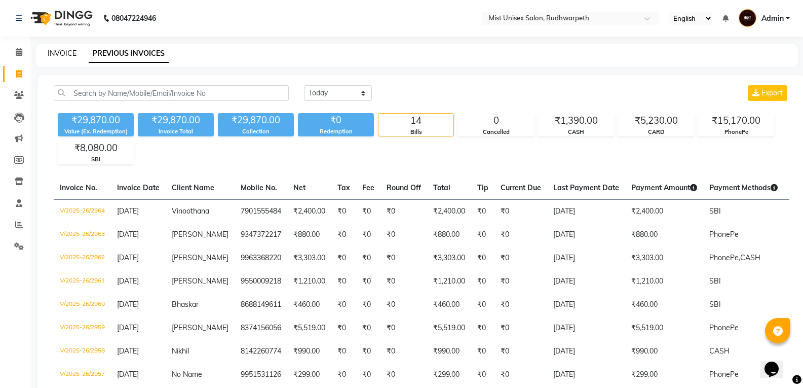
click at [70, 53] on link "INVOICE" at bounding box center [62, 53] width 29 height 9
select select "service"
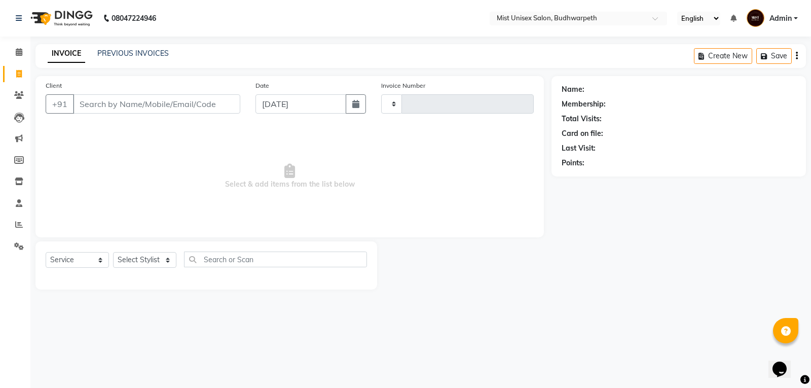
type input "2965"
select select "5227"
click at [101, 102] on input "Client" at bounding box center [156, 103] width 167 height 19
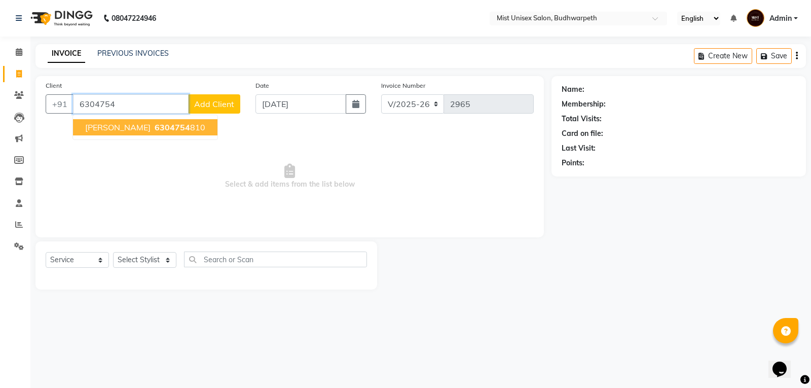
click at [155, 131] on span "6304754" at bounding box center [172, 127] width 35 height 10
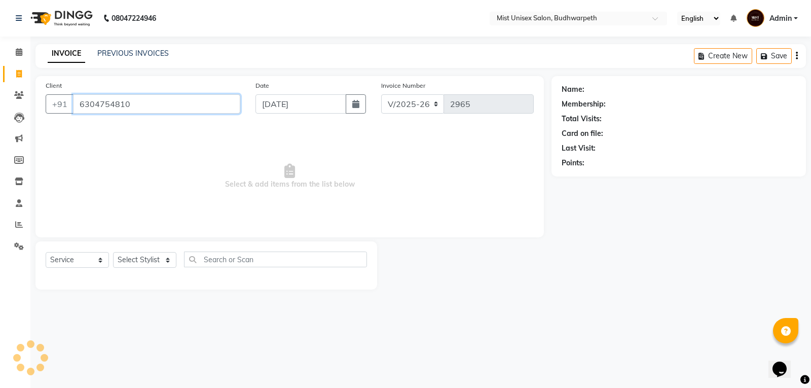
type input "6304754810"
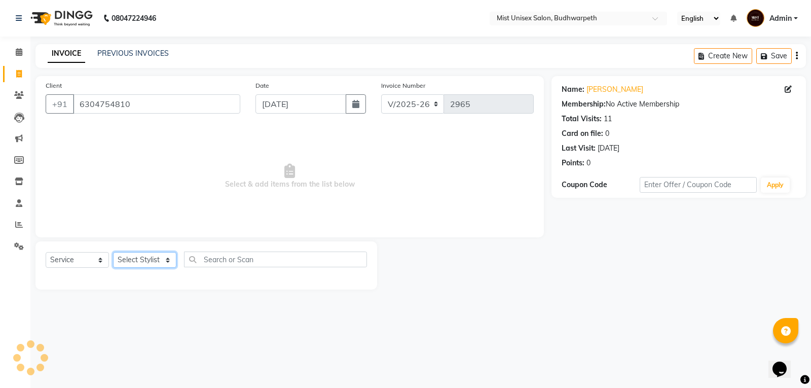
click at [127, 255] on select "Select Stylist Abhi Ram GEETHA MADHURI Jyothi Kalpana Lakshmi Madhu Malleshwari…" at bounding box center [144, 260] width 63 height 16
select select "70551"
click at [113, 252] on select "Select Stylist Abhi Ram GEETHA MADHURI Jyothi Kalpana Lakshmi Madhu Malleshwari…" at bounding box center [144, 260] width 63 height 16
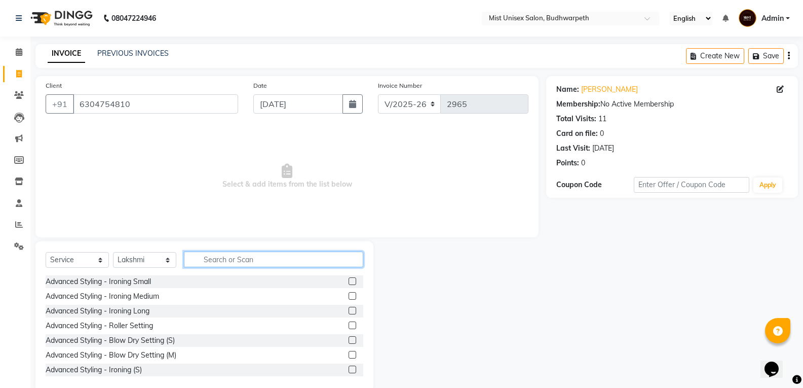
click at [215, 260] on input "text" at bounding box center [273, 259] width 179 height 16
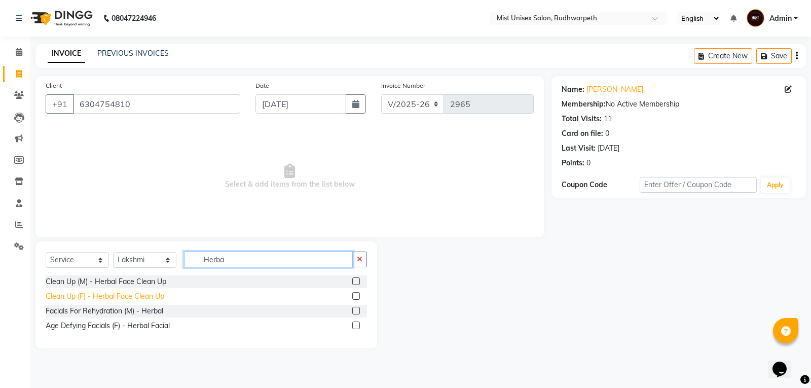
type input "Herba"
click at [145, 299] on div "Clean Up (F) - Herbal Face Clean Up" at bounding box center [105, 296] width 119 height 11
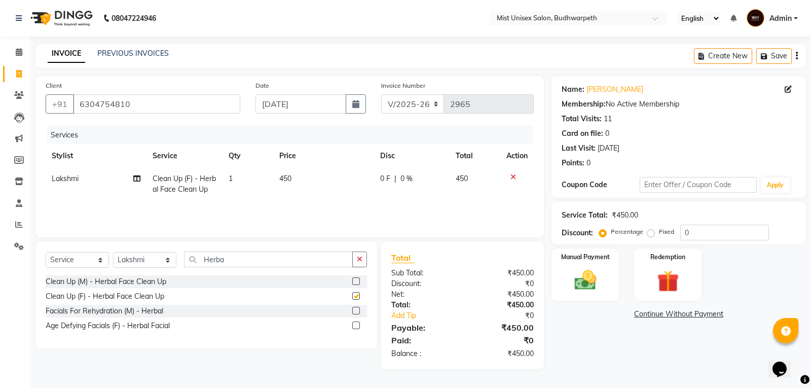
checkbox input "false"
click at [303, 176] on td "450" at bounding box center [323, 183] width 101 height 33
select select "70551"
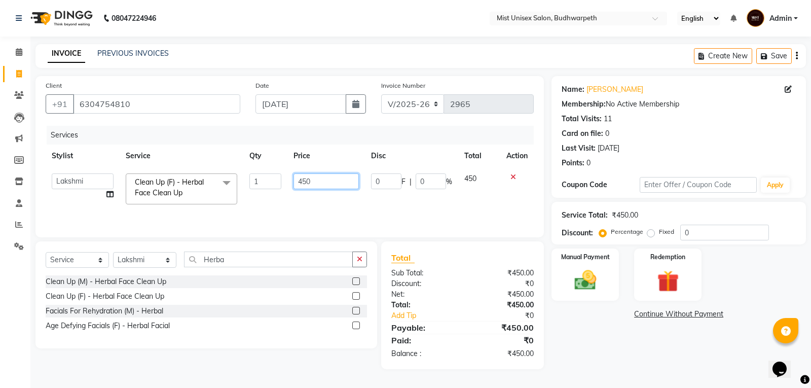
click at [316, 183] on input "450" at bounding box center [325, 181] width 65 height 16
type input "4"
type input "500"
click at [325, 208] on div "Services Stylist Service Qty Price Disc Total Action Abhi Ram GEETHA MADHURI Jy…" at bounding box center [290, 176] width 488 height 101
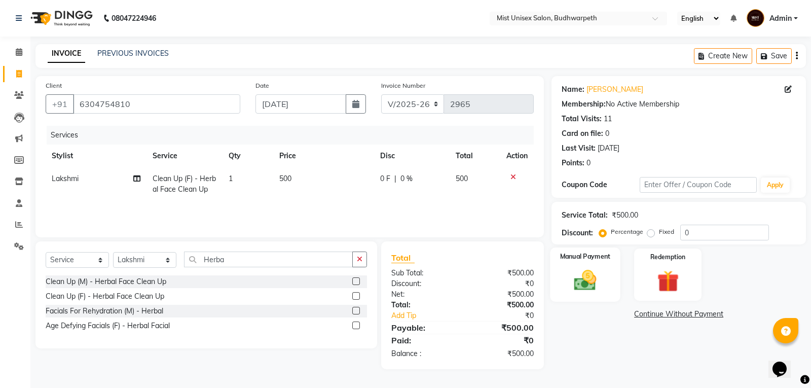
click at [597, 280] on img at bounding box center [585, 280] width 36 height 26
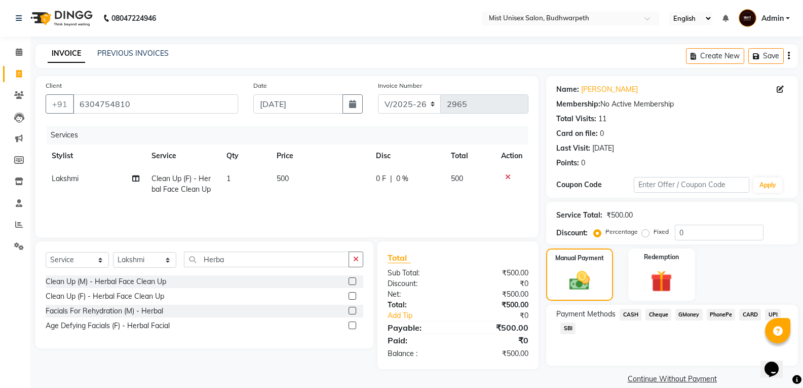
click at [566, 326] on span "SBI" at bounding box center [568, 328] width 15 height 12
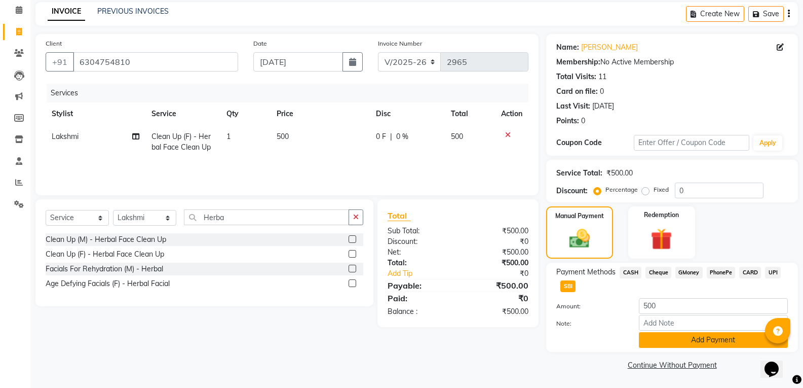
click at [712, 340] on button "Add Payment" at bounding box center [713, 340] width 149 height 16
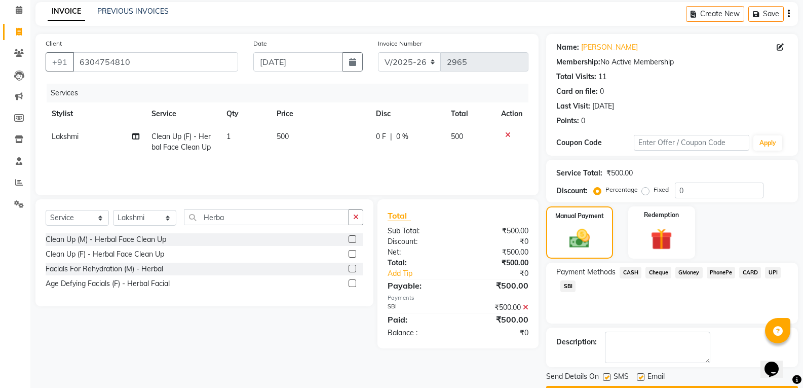
scroll to position [71, 0]
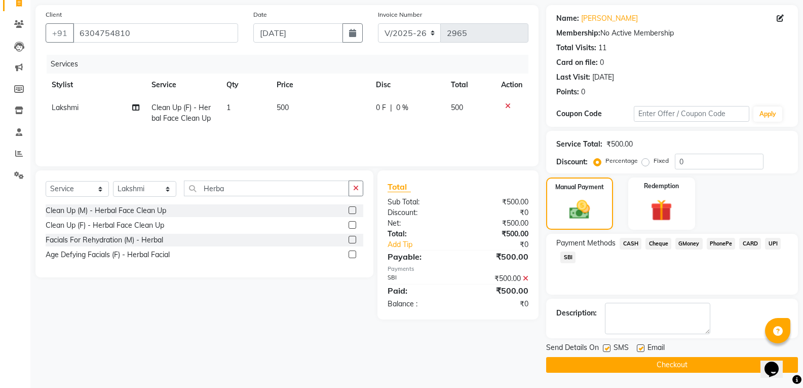
click at [693, 363] on button "Checkout" at bounding box center [672, 365] width 252 height 16
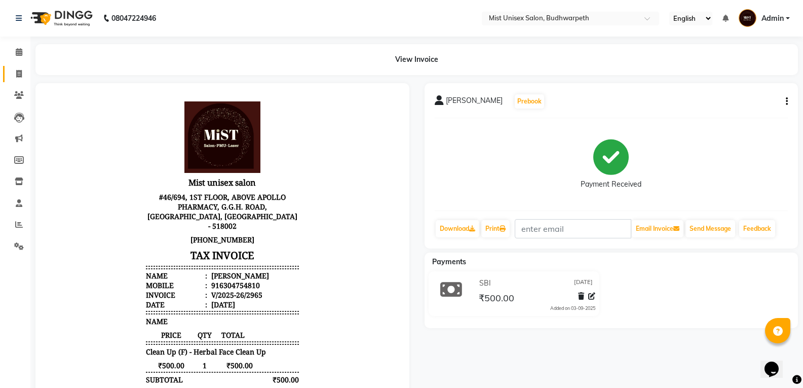
click at [6, 77] on link "Invoice" at bounding box center [15, 74] width 24 height 17
select select "service"
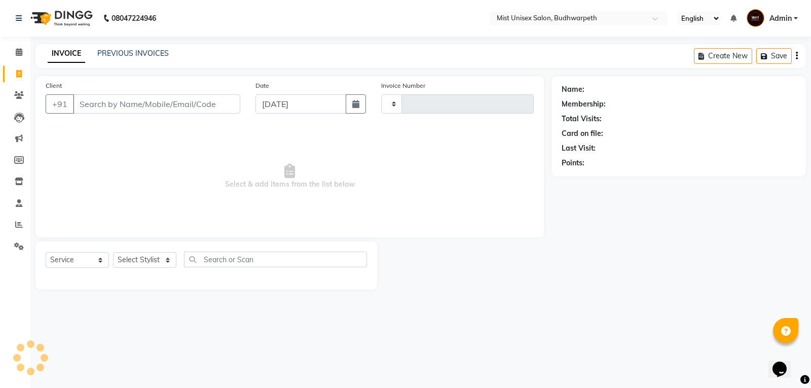
type input "2966"
select select "5227"
click at [102, 54] on link "PREVIOUS INVOICES" at bounding box center [132, 53] width 71 height 9
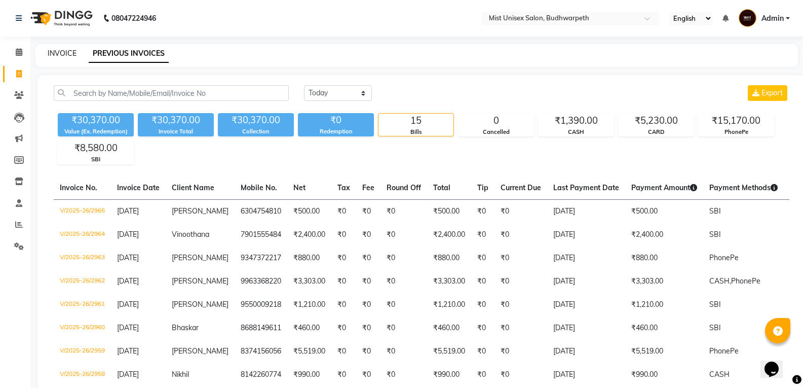
click at [63, 49] on link "INVOICE" at bounding box center [62, 53] width 29 height 9
select select "service"
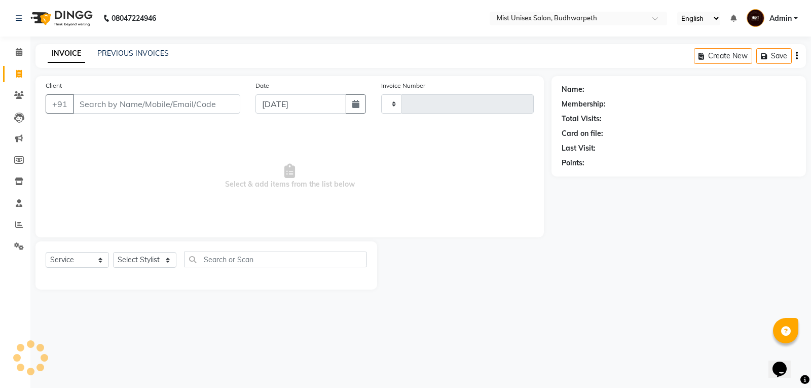
type input "2966"
select select "5227"
drag, startPoint x: 144, startPoint y: 265, endPoint x: 146, endPoint y: 226, distance: 39.1
click at [144, 264] on select "Select Stylist" at bounding box center [144, 260] width 63 height 16
select select "43912"
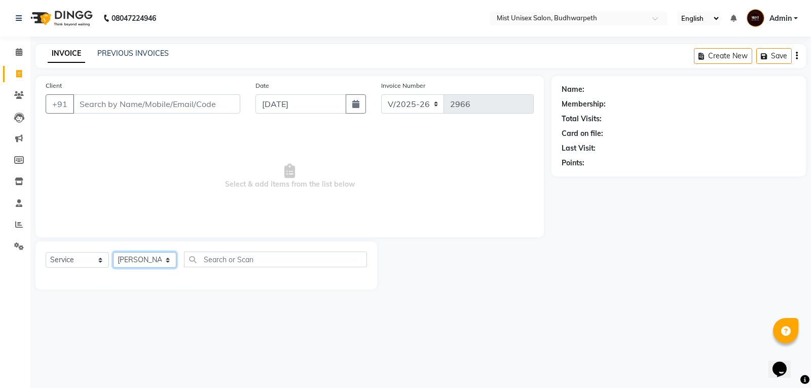
click at [113, 252] on select "Select Stylist Abhi Ram GEETHA MADHURI Jyothi Kalpana Lakshmi Madhu Malleshwari…" at bounding box center [144, 260] width 63 height 16
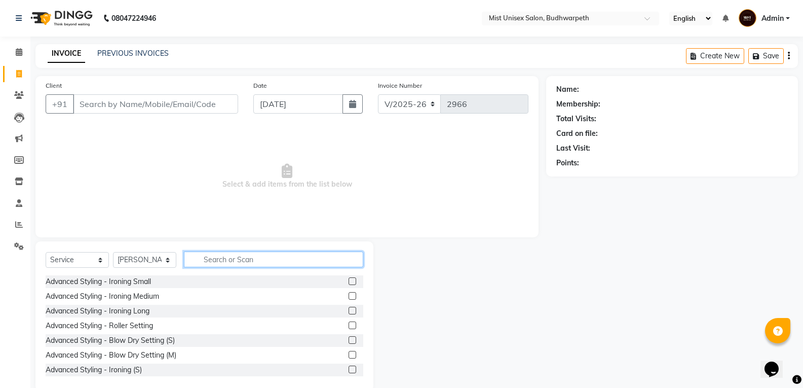
click at [224, 265] on input "text" at bounding box center [273, 259] width 179 height 16
type input "Hair"
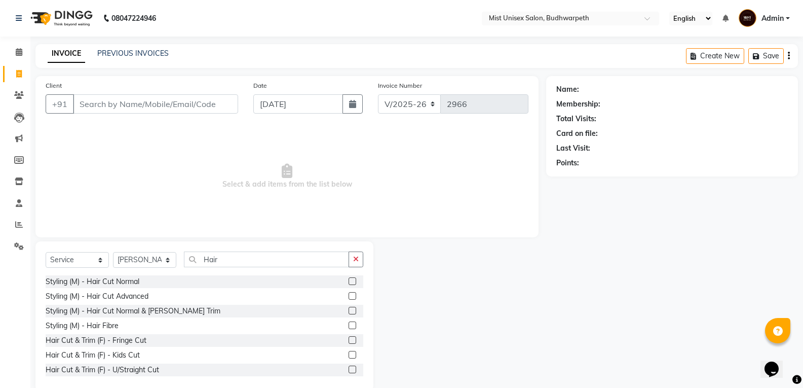
click at [130, 287] on div "Styling (M) - Hair Cut Normal" at bounding box center [205, 281] width 318 height 13
click at [132, 284] on div "Styling (M) - Hair Cut Normal" at bounding box center [93, 281] width 94 height 11
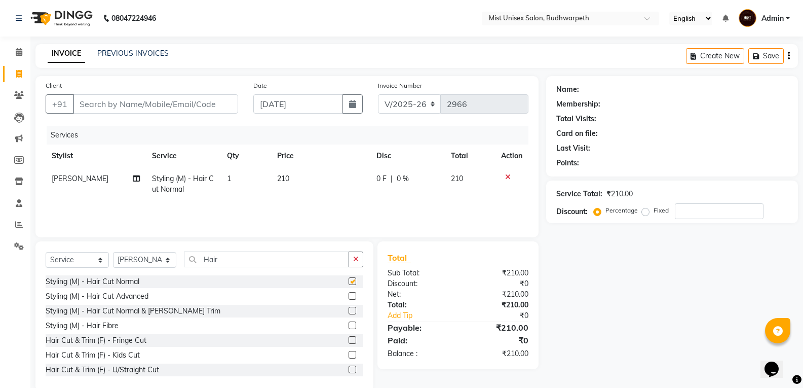
checkbox input "false"
click at [126, 101] on input "Client" at bounding box center [155, 103] width 165 height 19
type input "C"
type input "0"
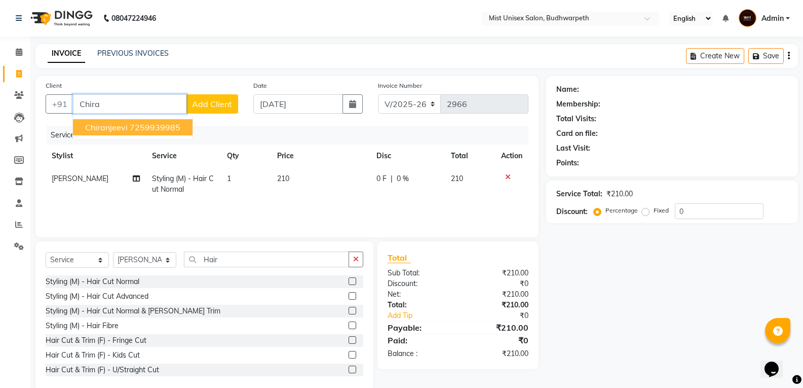
click at [133, 124] on ngb-highlight "7259939985" at bounding box center [155, 127] width 51 height 10
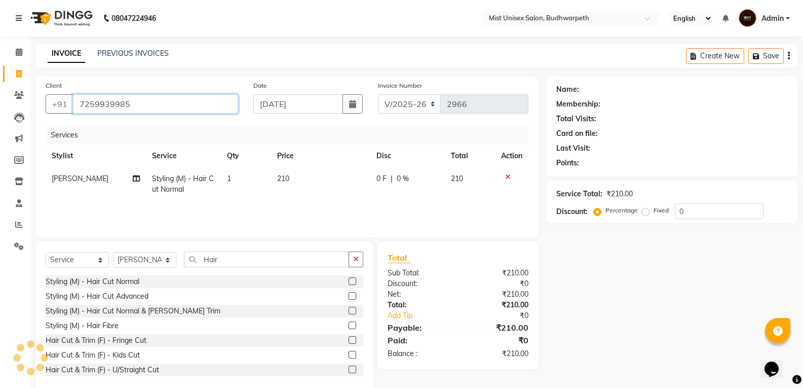
type input "7259939985"
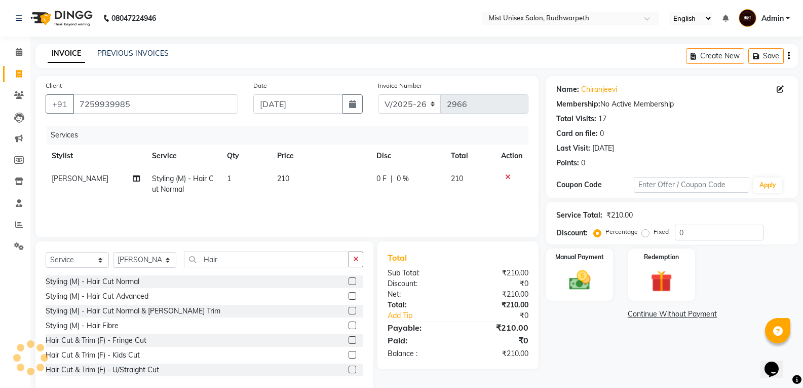
scroll to position [18, 0]
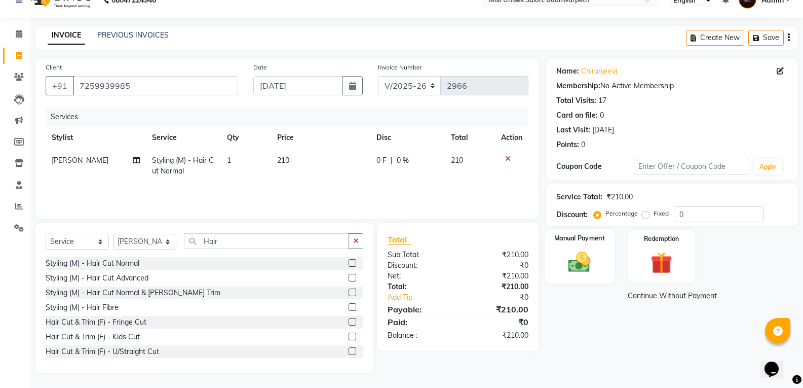
click at [564, 260] on img at bounding box center [580, 262] width 36 height 26
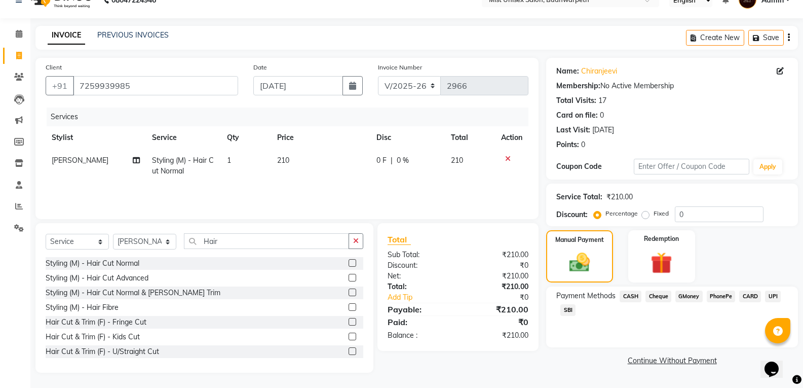
click at [571, 310] on span "SBI" at bounding box center [568, 310] width 15 height 12
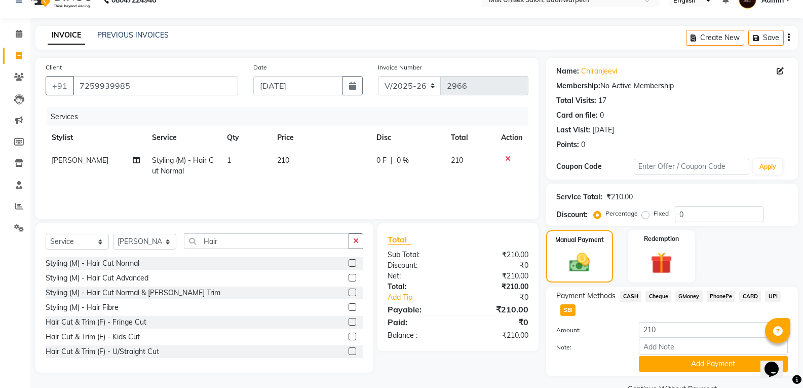
scroll to position [42, 0]
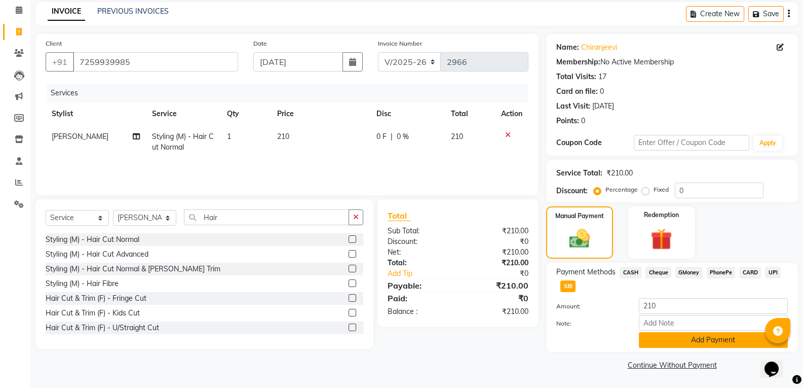
click at [715, 336] on button "Add Payment" at bounding box center [713, 340] width 149 height 16
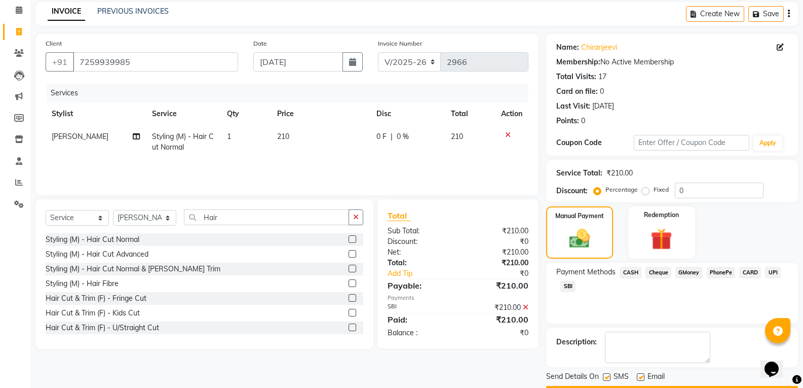
scroll to position [71, 0]
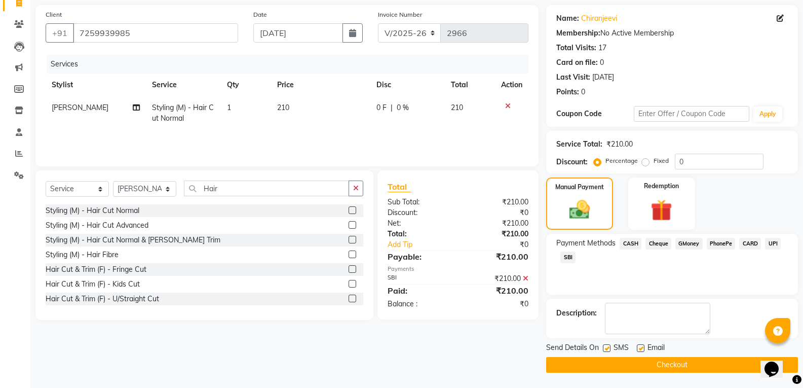
click at [643, 358] on button "Checkout" at bounding box center [672, 365] width 252 height 16
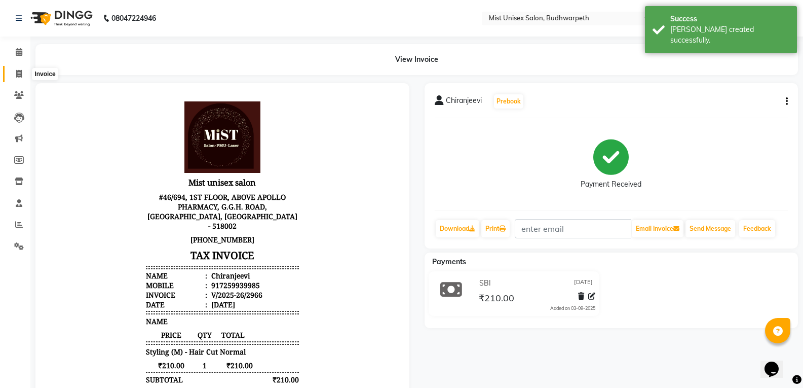
drag, startPoint x: 25, startPoint y: 73, endPoint x: 43, endPoint y: 77, distance: 18.5
click at [24, 74] on span at bounding box center [19, 74] width 18 height 12
select select "service"
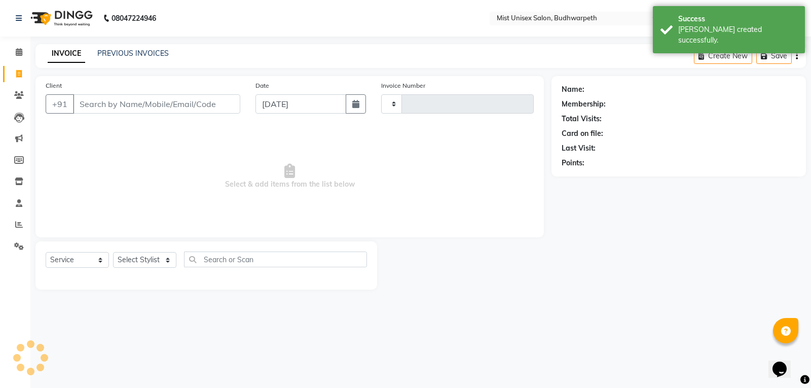
type input "2967"
select select "5227"
click at [107, 54] on link "PREVIOUS INVOICES" at bounding box center [132, 53] width 71 height 9
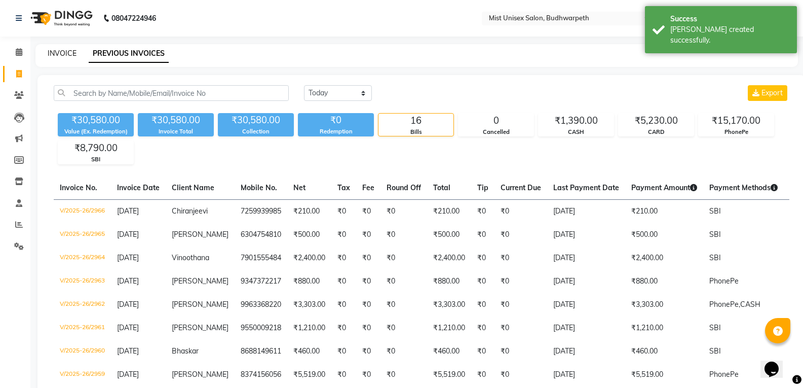
click at [62, 55] on link "INVOICE" at bounding box center [62, 53] width 29 height 9
select select "service"
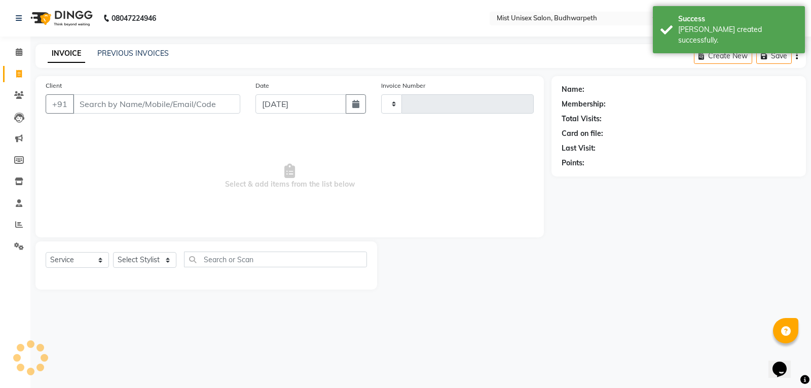
type input "2967"
select select "5227"
click at [137, 53] on link "PREVIOUS INVOICES" at bounding box center [132, 53] width 71 height 9
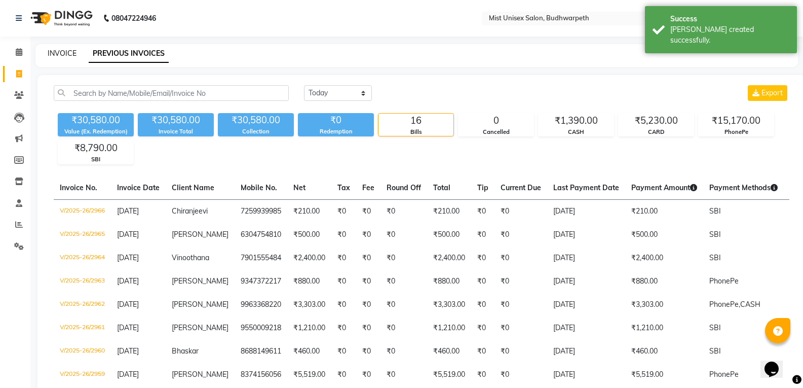
click at [66, 52] on link "INVOICE" at bounding box center [62, 53] width 29 height 9
select select "service"
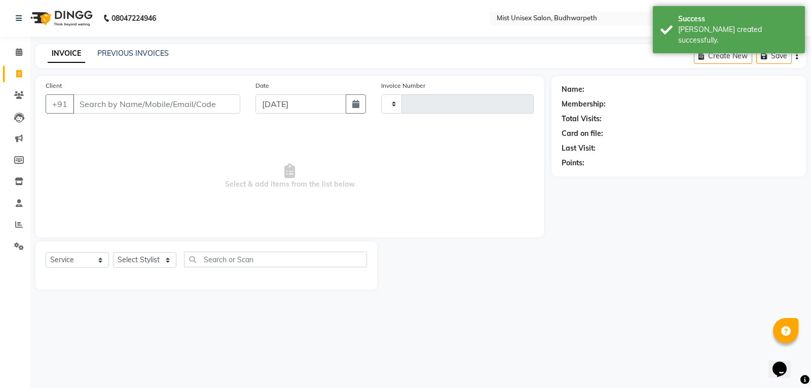
type input "2967"
select select "5227"
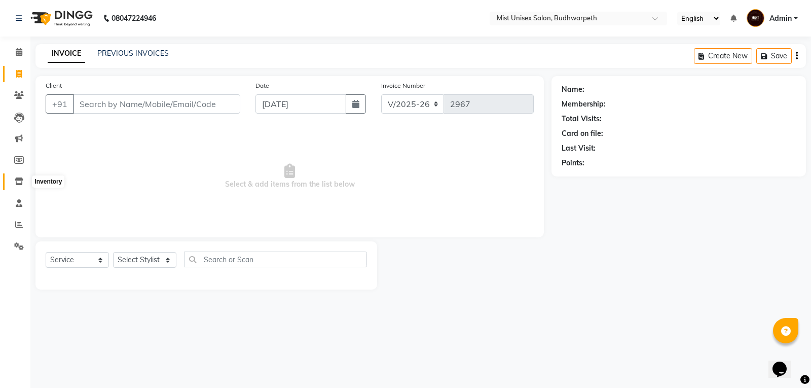
drag, startPoint x: 19, startPoint y: 185, endPoint x: 32, endPoint y: 181, distance: 13.9
click at [19, 185] on span at bounding box center [19, 182] width 18 height 12
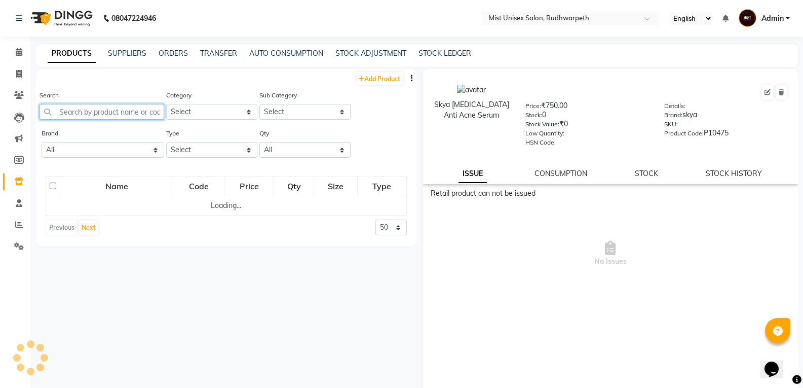
click at [86, 112] on input "text" at bounding box center [102, 112] width 125 height 16
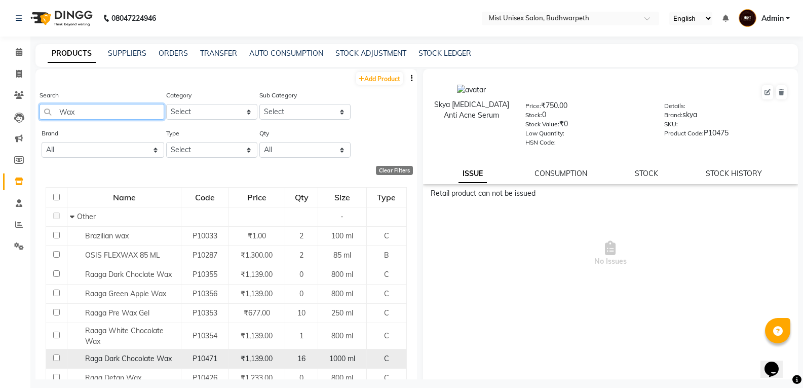
type input "Wax"
click at [152, 357] on span "Raga Dark Chocolate Wax" at bounding box center [128, 358] width 87 height 9
select select
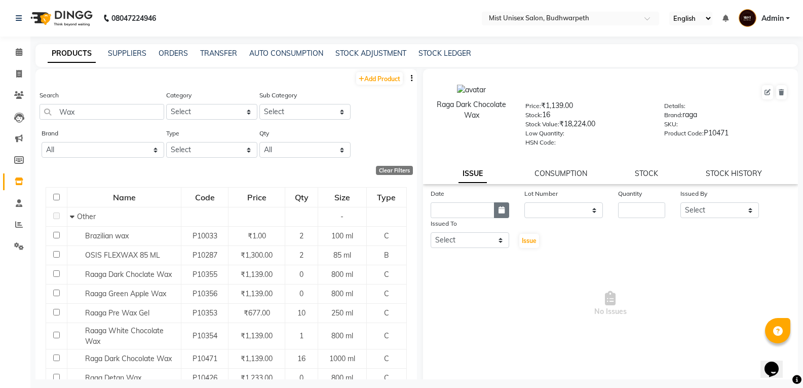
click at [497, 214] on button "button" at bounding box center [501, 210] width 15 height 16
select select "9"
select select "2025"
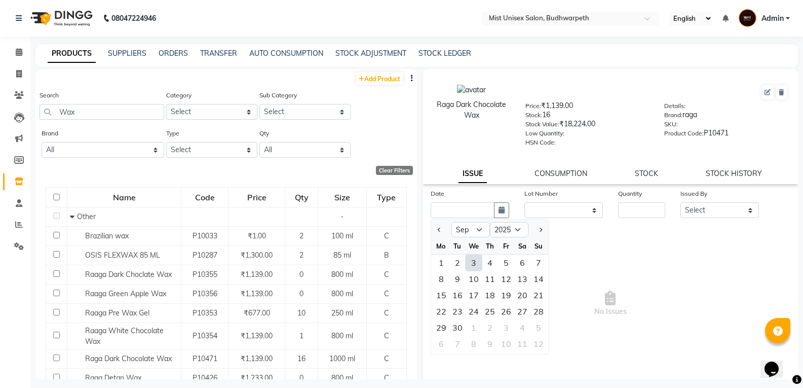
click at [475, 266] on div "3" at bounding box center [474, 262] width 16 height 16
type input "[DATE]"
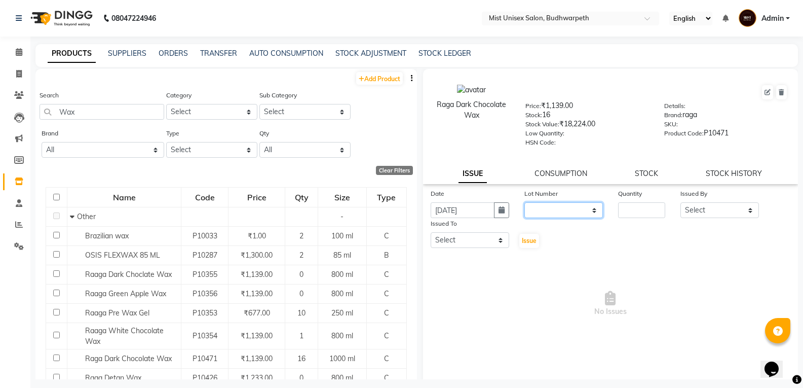
drag, startPoint x: 554, startPoint y: 207, endPoint x: 546, endPoint y: 207, distance: 7.6
click at [554, 207] on select "None" at bounding box center [564, 210] width 79 height 16
select select "0: null"
click at [525, 202] on select "None" at bounding box center [564, 210] width 79 height 16
click at [628, 213] on input "number" at bounding box center [641, 210] width 47 height 16
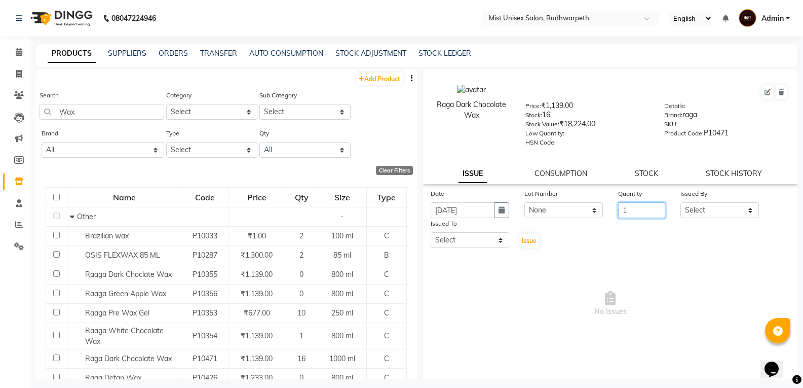
type input "1"
click at [696, 213] on select "Select Abhi Ram GEETHA MADHURI Jyothi Kalpana Lakshmi Madhu Malleshwari Manohar…" at bounding box center [720, 210] width 79 height 16
select select "35741"
click at [681, 202] on select "Select Abhi Ram GEETHA MADHURI Jyothi Kalpana Lakshmi Madhu Malleshwari Manohar…" at bounding box center [720, 210] width 79 height 16
drag, startPoint x: 473, startPoint y: 238, endPoint x: 472, endPoint y: 233, distance: 5.3
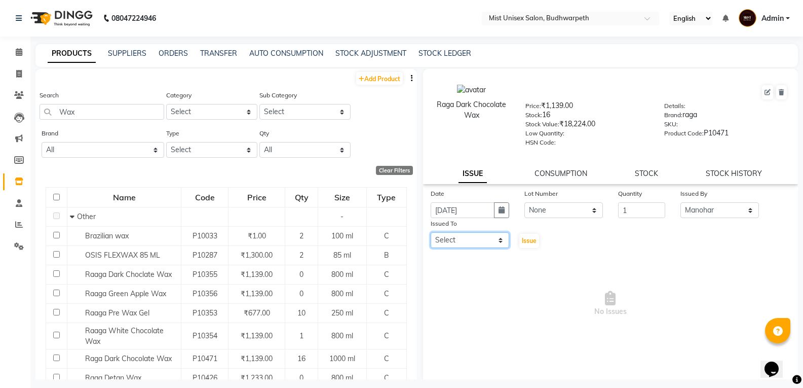
click at [473, 238] on select "Select Abhi Ram GEETHA MADHURI Jyothi Kalpana Lakshmi Madhu Malleshwari Manohar…" at bounding box center [470, 240] width 79 height 16
select select "70551"
click at [431, 232] on select "Select Abhi Ram GEETHA MADHURI Jyothi Kalpana Lakshmi Madhu Malleshwari Manohar…" at bounding box center [470, 240] width 79 height 16
click at [526, 238] on span "Issue" at bounding box center [529, 241] width 15 height 8
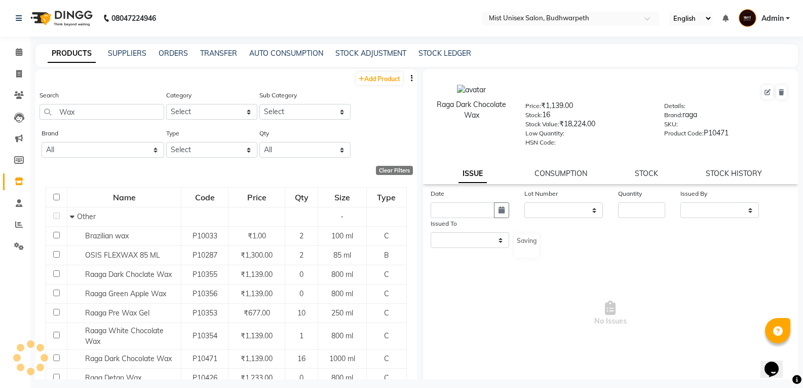
select select
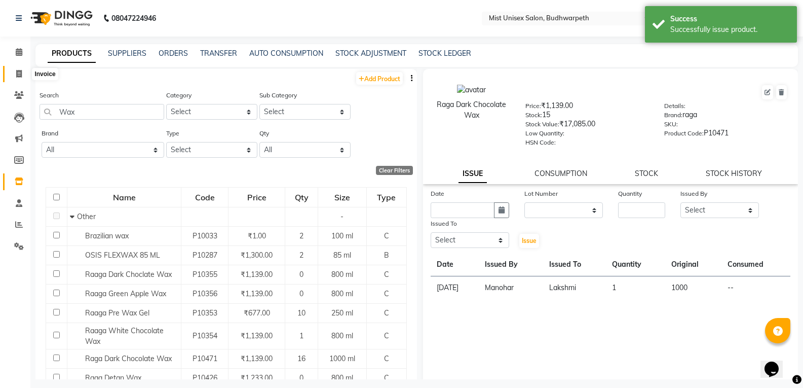
click at [19, 69] on span at bounding box center [19, 74] width 18 height 12
select select "service"
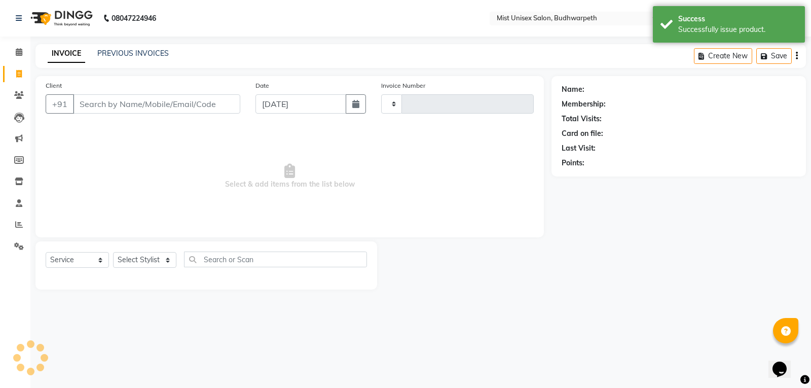
type input "2967"
select select "5227"
click at [111, 54] on link "PREVIOUS INVOICES" at bounding box center [132, 53] width 71 height 9
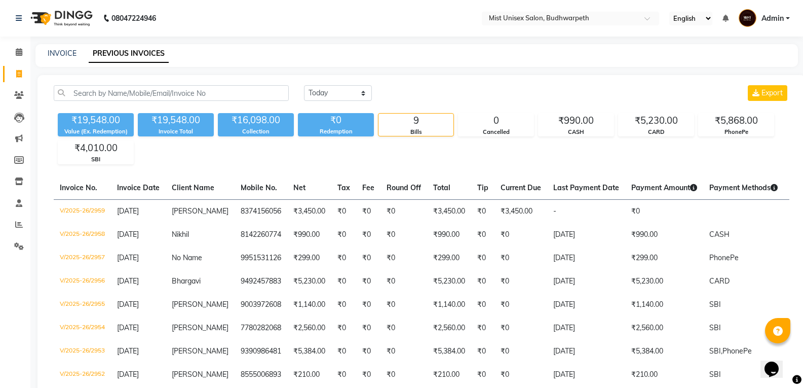
click at [59, 58] on div "INVOICE" at bounding box center [62, 53] width 29 height 11
click at [65, 55] on link "INVOICE" at bounding box center [62, 53] width 29 height 9
select select "service"
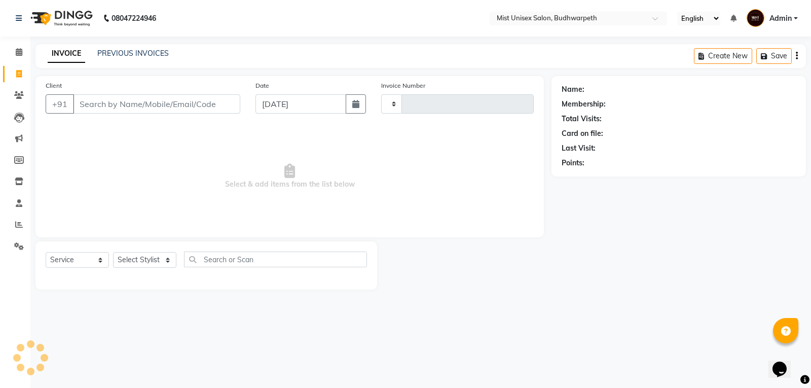
type input "2963"
select select "5227"
click at [143, 261] on select "Select Stylist Abhi Ram GEETHA MADHURI Jyothi Kalpana Lakshmi Madhu Malleshwari…" at bounding box center [144, 260] width 63 height 16
select select "35495"
click at [113, 252] on select "Select Stylist Abhi Ram GEETHA MADHURI Jyothi Kalpana Lakshmi Madhu Malleshwari…" at bounding box center [144, 260] width 63 height 16
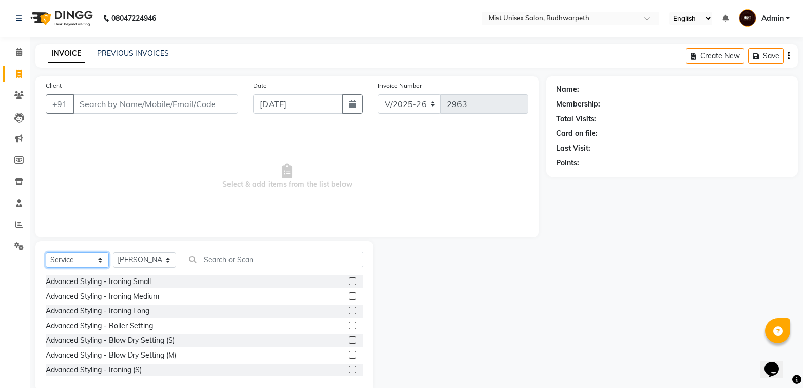
click at [77, 259] on select "Select Service Product Membership Package Voucher Prepaid Gift Card" at bounding box center [77, 260] width 63 height 16
select select "product"
click at [46, 252] on select "Select Service Product Membership Package Voucher Prepaid Gift Card" at bounding box center [77, 260] width 63 height 16
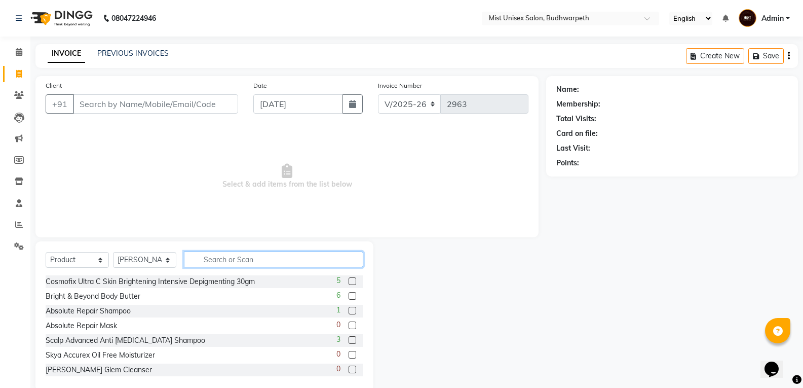
click at [211, 263] on input "text" at bounding box center [273, 259] width 179 height 16
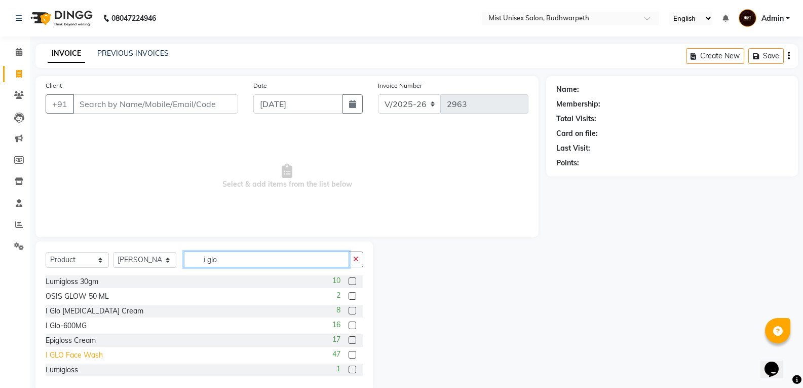
type input "i glo"
click at [86, 353] on div "I GLO Face Wash" at bounding box center [74, 355] width 57 height 11
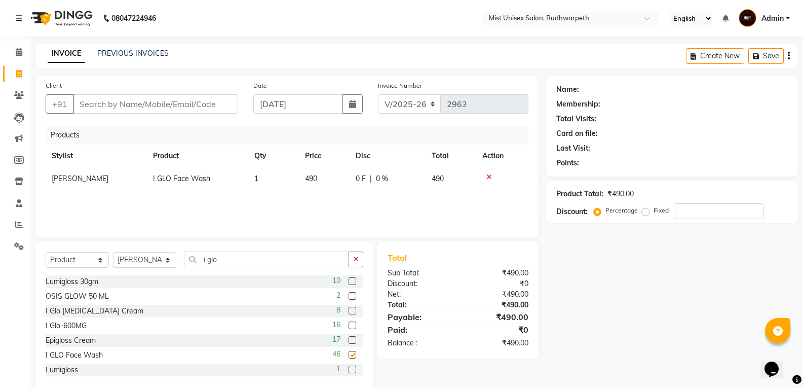
checkbox input "false"
click at [353, 255] on button "button" at bounding box center [356, 259] width 15 height 16
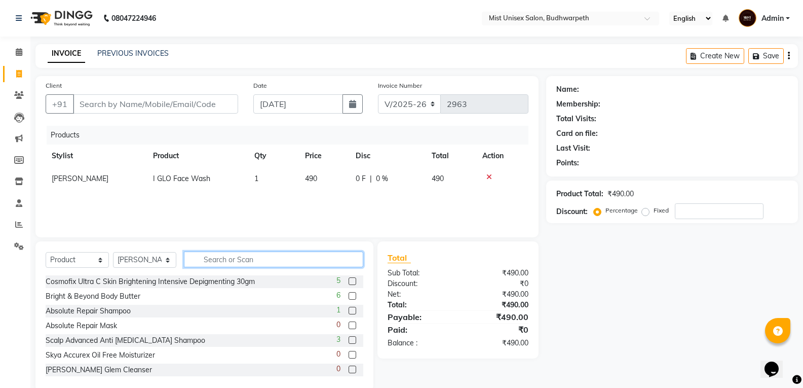
click at [263, 263] on input "text" at bounding box center [273, 259] width 179 height 16
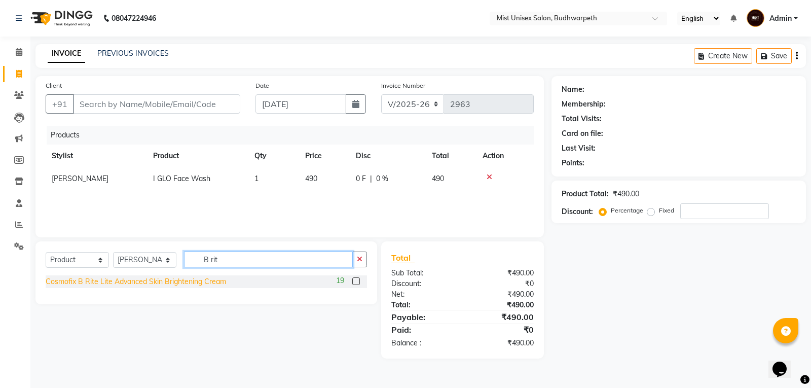
type input "B rit"
click at [130, 285] on div "Cosmofix B Rite Lite Advanced Skin Brightening Cream" at bounding box center [136, 281] width 180 height 11
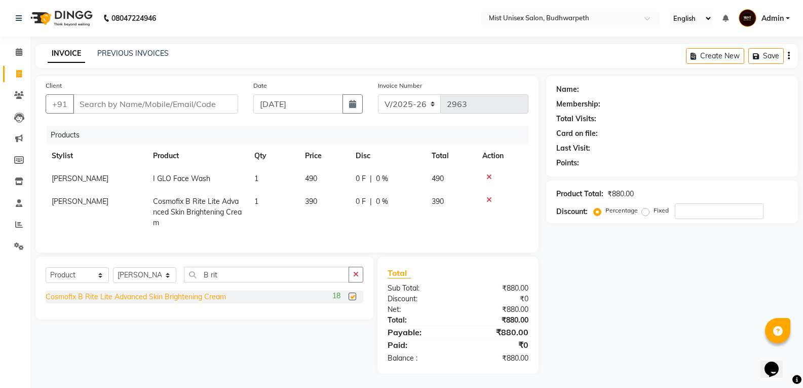
checkbox input "false"
click at [355, 278] on icon "button" at bounding box center [356, 274] width 6 height 7
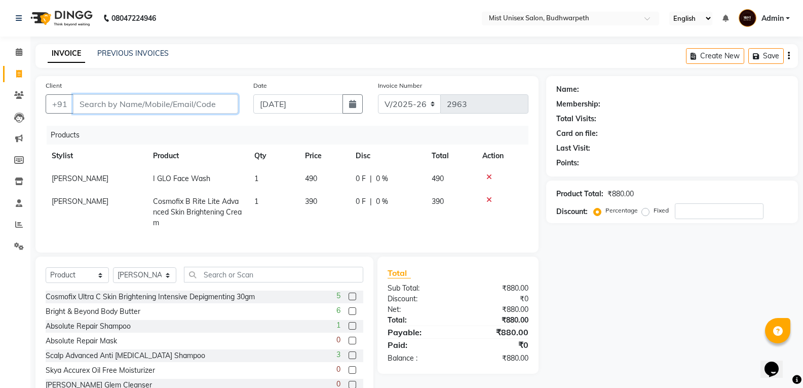
click at [85, 104] on input "Client" at bounding box center [155, 103] width 165 height 19
type input "9"
type input "0"
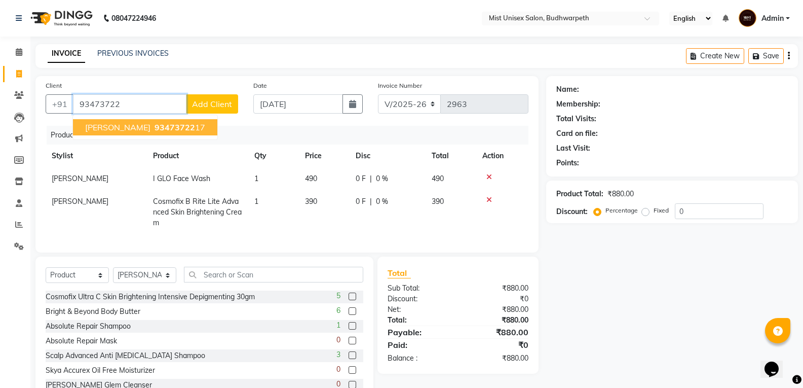
click at [93, 126] on span "[PERSON_NAME]" at bounding box center [117, 127] width 65 height 10
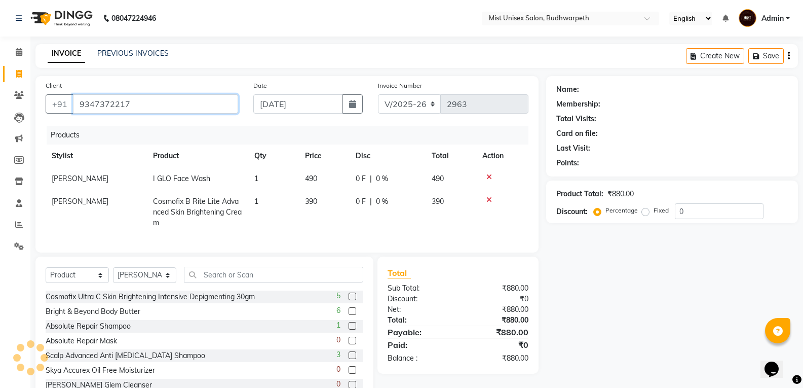
type input "9347372217"
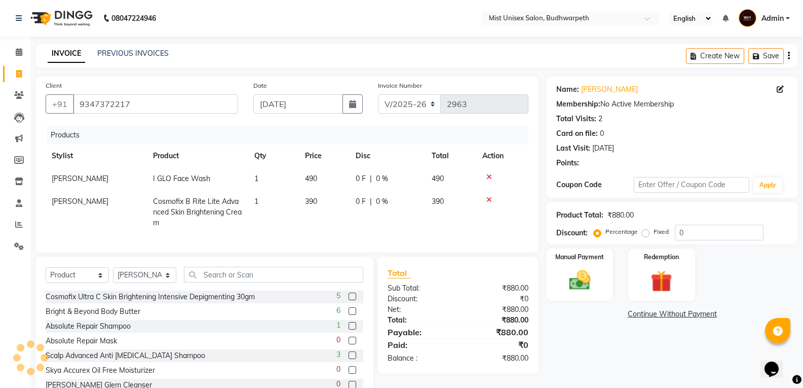
scroll to position [41, 0]
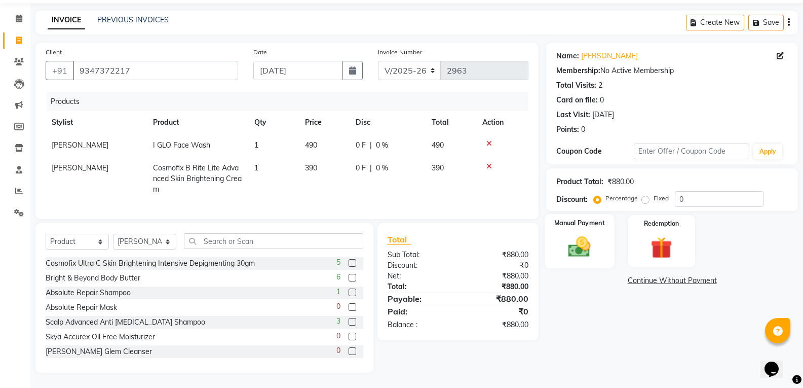
click at [586, 243] on img at bounding box center [580, 247] width 36 height 26
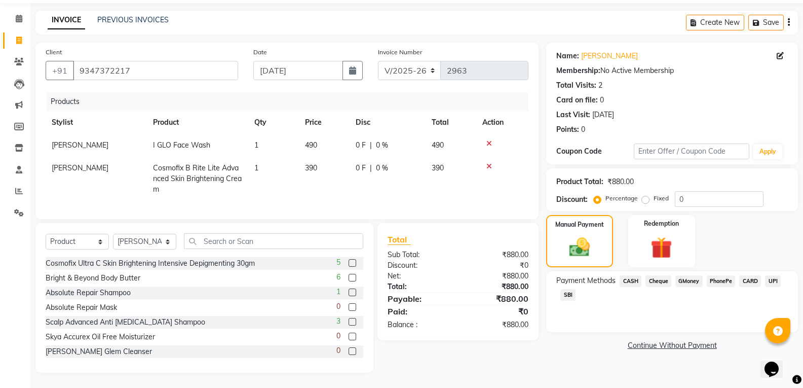
click at [727, 275] on span "PhonePe" at bounding box center [721, 281] width 29 height 12
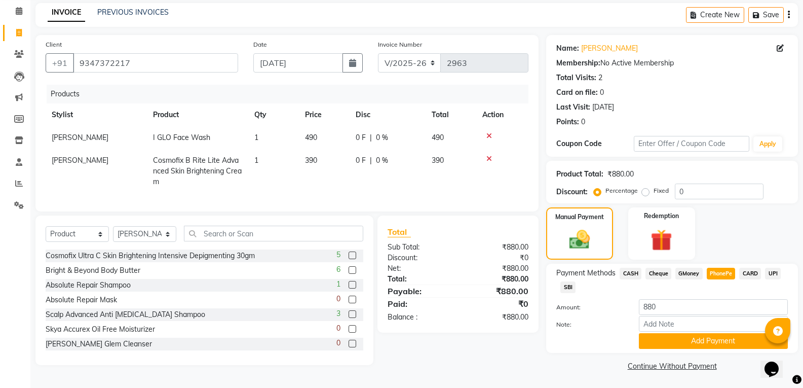
scroll to position [42, 0]
click at [736, 338] on button "Add Payment" at bounding box center [713, 340] width 149 height 16
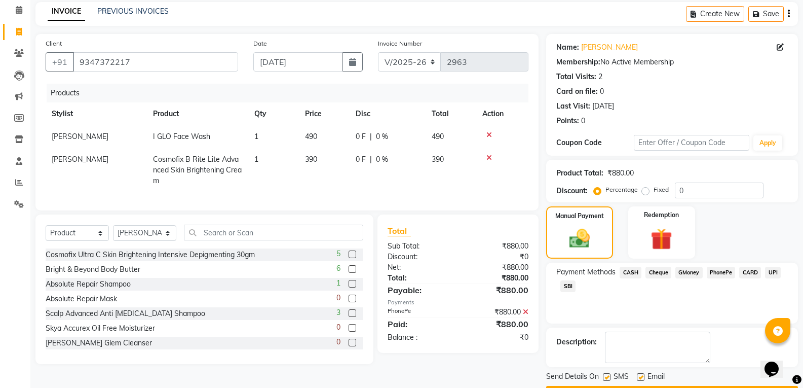
scroll to position [71, 0]
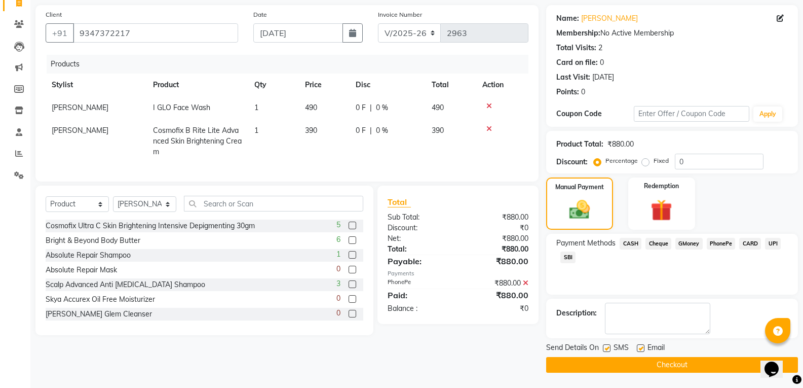
click at [721, 364] on button "Checkout" at bounding box center [672, 365] width 252 height 16
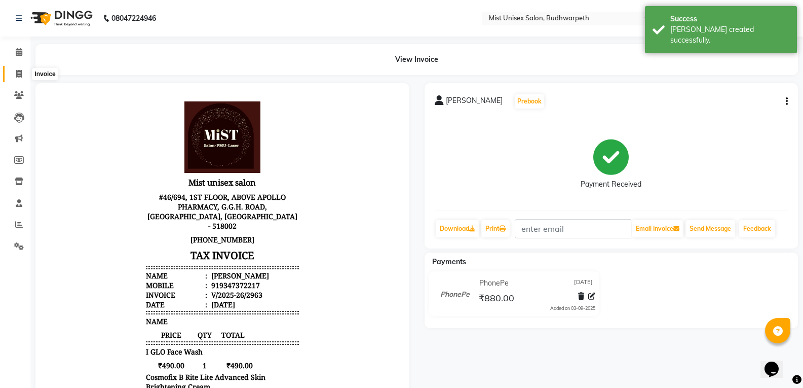
drag, startPoint x: 13, startPoint y: 72, endPoint x: 55, endPoint y: 66, distance: 42.0
click at [13, 72] on span at bounding box center [19, 74] width 18 height 12
select select "service"
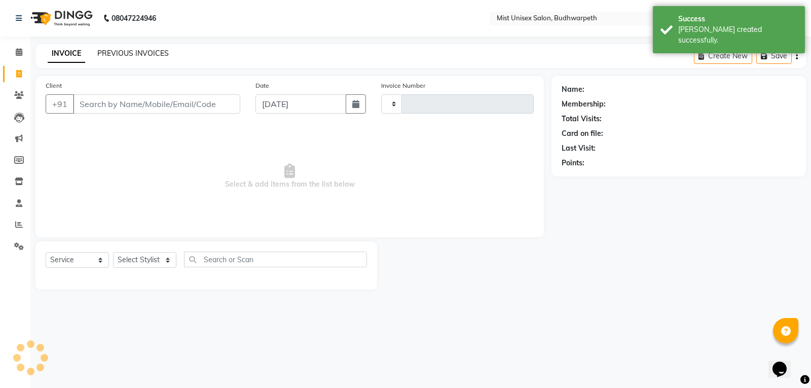
type input "2964"
select select "5227"
click at [108, 51] on link "PREVIOUS INVOICES" at bounding box center [132, 53] width 71 height 9
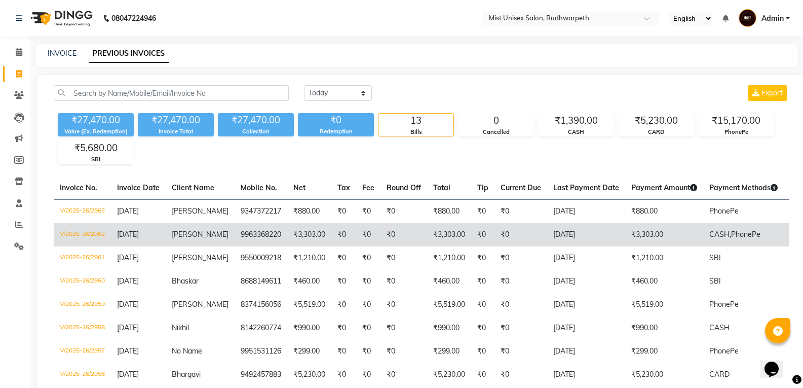
click at [287, 232] on td "₹3,303.00" at bounding box center [309, 234] width 44 height 23
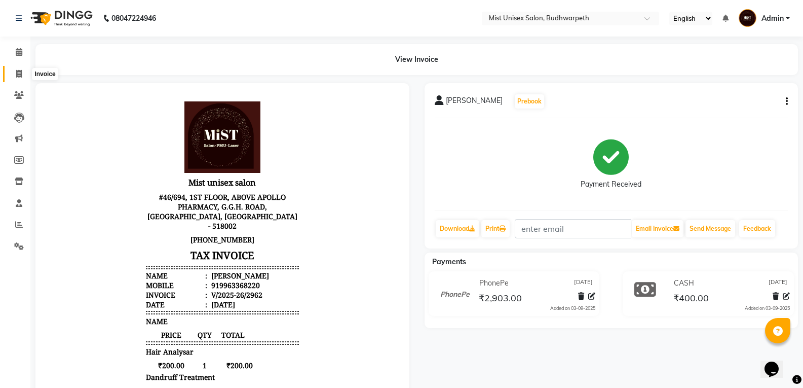
drag, startPoint x: 15, startPoint y: 75, endPoint x: 61, endPoint y: 66, distance: 47.5
click at [15, 75] on span at bounding box center [19, 74] width 18 height 12
select select "service"
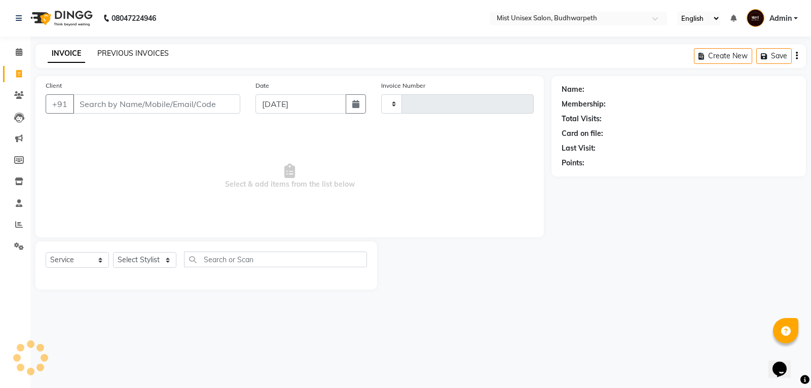
type input "2964"
click at [117, 57] on link "PREVIOUS INVOICES" at bounding box center [132, 53] width 71 height 9
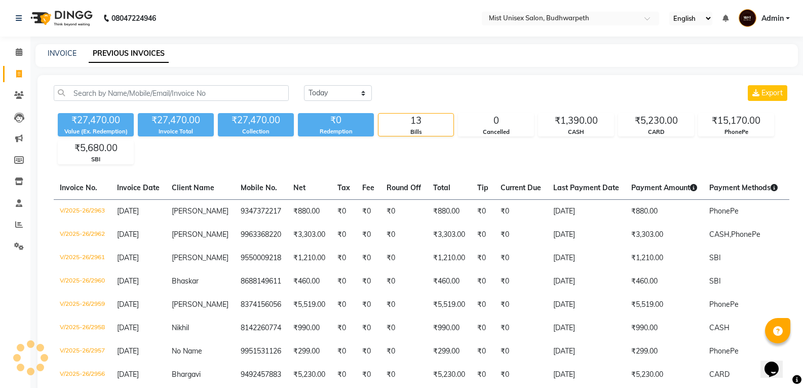
click at [122, 53] on link "PREVIOUS INVOICES" at bounding box center [129, 54] width 80 height 18
click at [62, 45] on div "INVOICE PREVIOUS INVOICES" at bounding box center [416, 55] width 763 height 23
click at [63, 50] on link "INVOICE" at bounding box center [62, 53] width 29 height 9
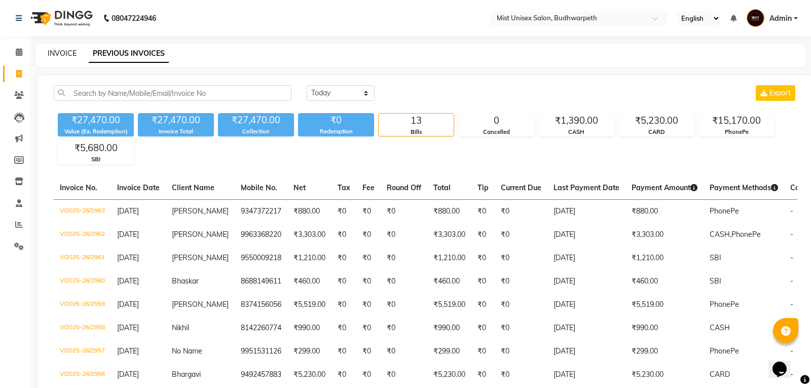
select select "service"
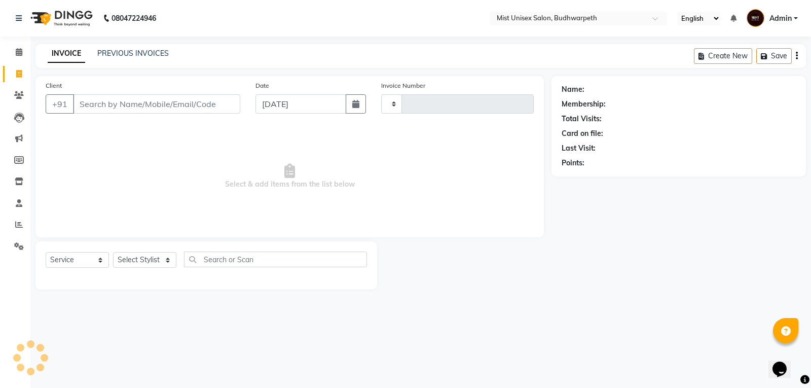
type input "2964"
select select "5227"
click at [89, 101] on input "Client" at bounding box center [156, 103] width 167 height 19
type input "7901555484"
click at [219, 99] on span "Add Client" at bounding box center [214, 104] width 40 height 10
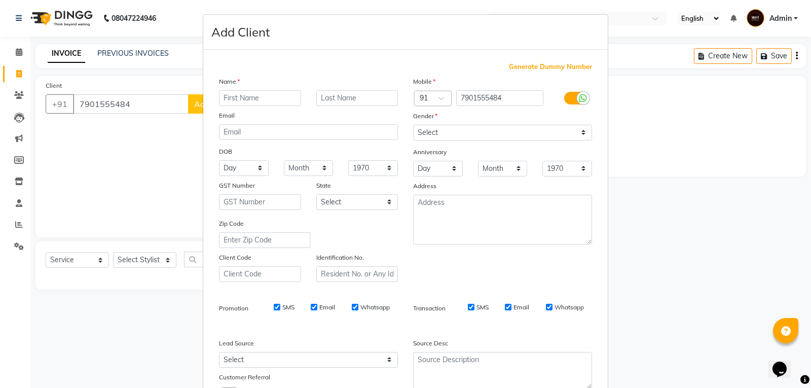
click at [233, 96] on input "text" at bounding box center [260, 98] width 82 height 16
type input "Vinoothana"
drag, startPoint x: 464, startPoint y: 134, endPoint x: 461, endPoint y: 140, distance: 6.6
click at [464, 134] on select "Select Male Female Other Prefer Not To Say" at bounding box center [502, 133] width 179 height 16
select select "female"
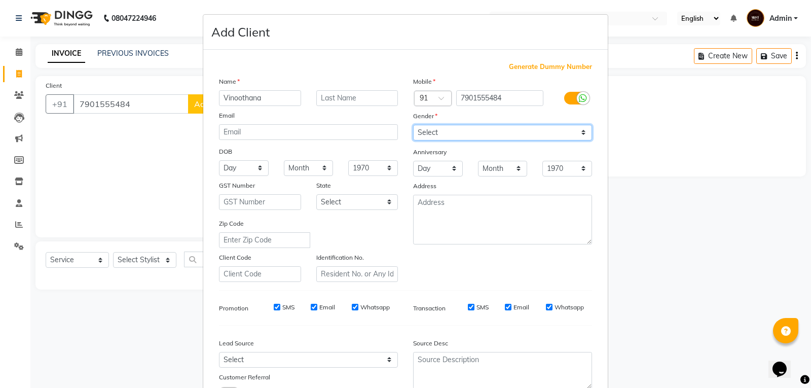
click at [413, 125] on select "Select Male Female Other Prefer Not To Say" at bounding box center [502, 133] width 179 height 16
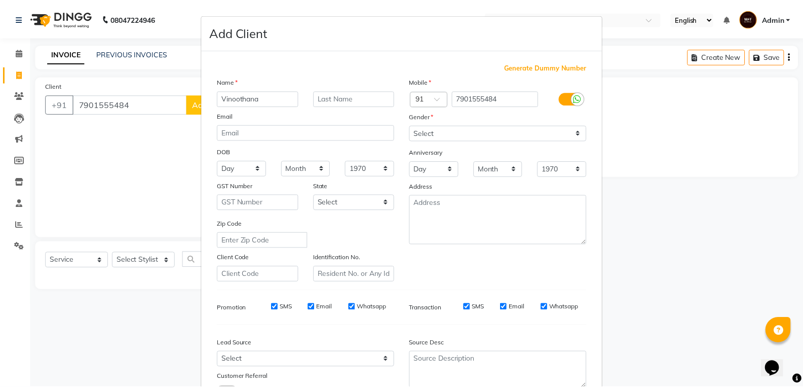
scroll to position [80, 0]
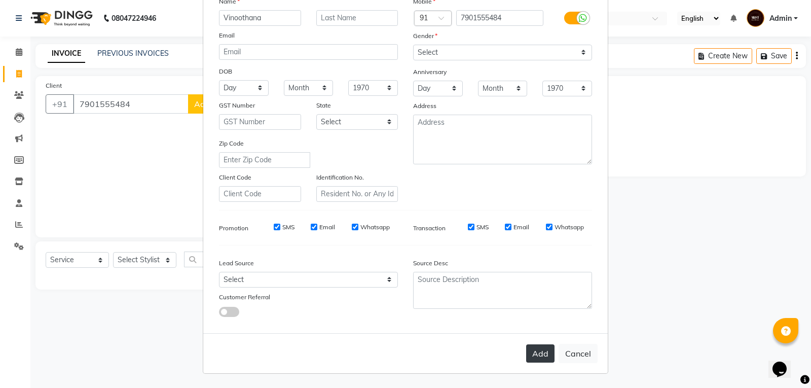
click at [543, 351] on button "Add" at bounding box center [540, 353] width 28 height 18
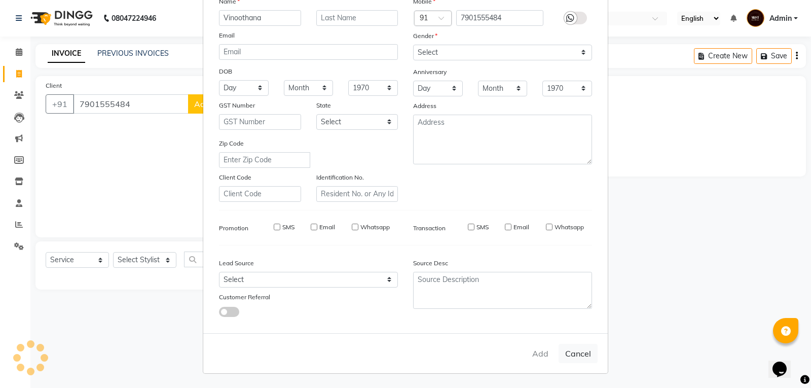
select select
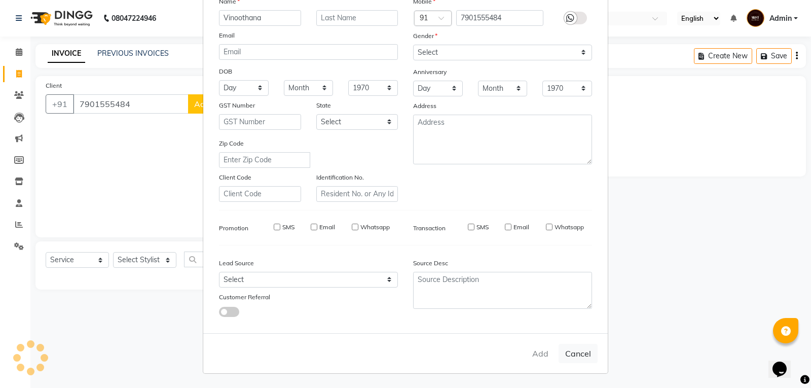
select select
checkbox input "false"
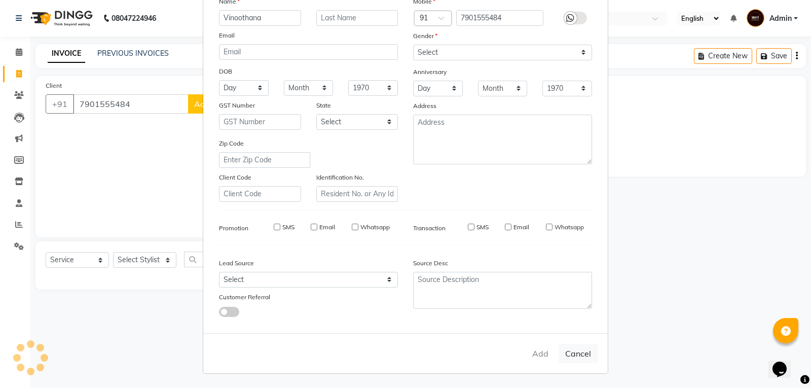
checkbox input "false"
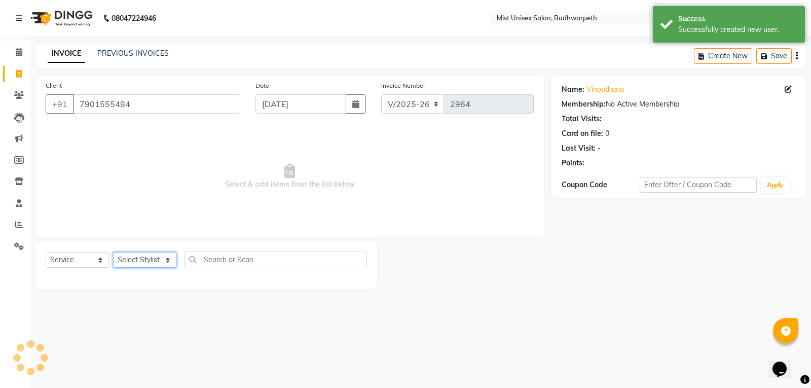
click at [134, 254] on select "Select Stylist Abhi Ram GEETHA MADHURI Jyothi Kalpana Lakshmi Madhu Malleshwari…" at bounding box center [144, 260] width 63 height 16
select select "52248"
click at [113, 252] on select "Select Stylist Abhi Ram GEETHA MADHURI Jyothi Kalpana Lakshmi Madhu Malleshwari…" at bounding box center [144, 260] width 63 height 16
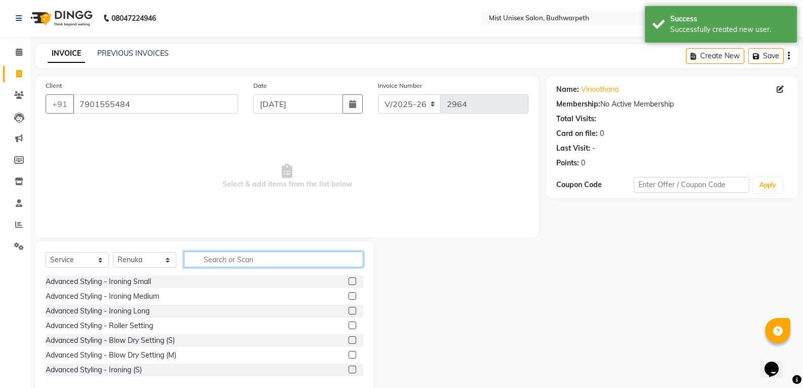
click at [212, 258] on input "text" at bounding box center [273, 259] width 179 height 16
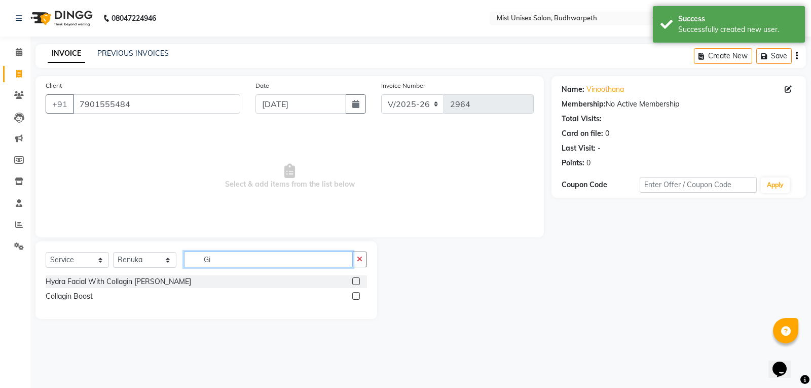
type input "G"
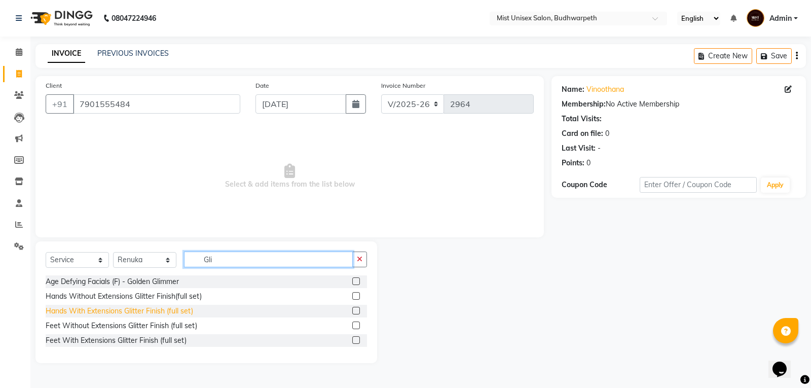
type input "Gli"
click at [132, 312] on div "Hands With Extensions Glitter Finish (full set)" at bounding box center [119, 311] width 147 height 11
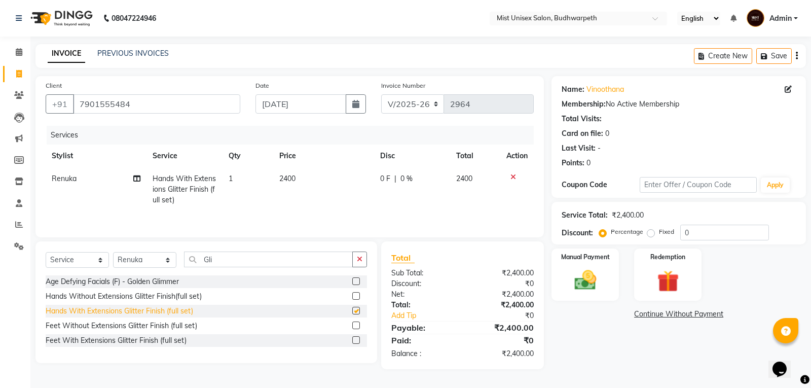
checkbox input "false"
click at [353, 261] on button "button" at bounding box center [359, 259] width 15 height 16
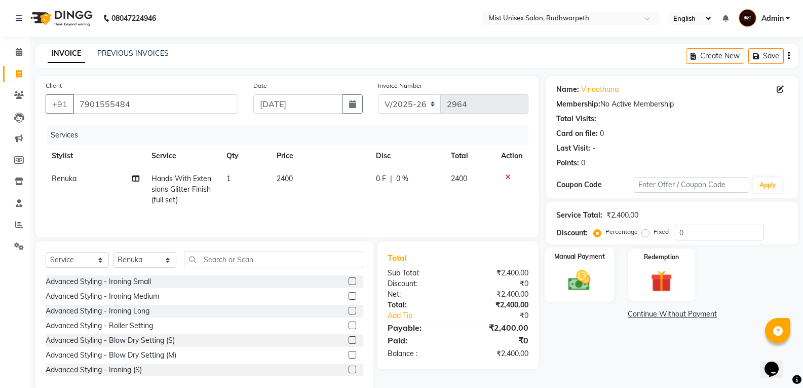
click at [571, 279] on img at bounding box center [580, 280] width 36 height 26
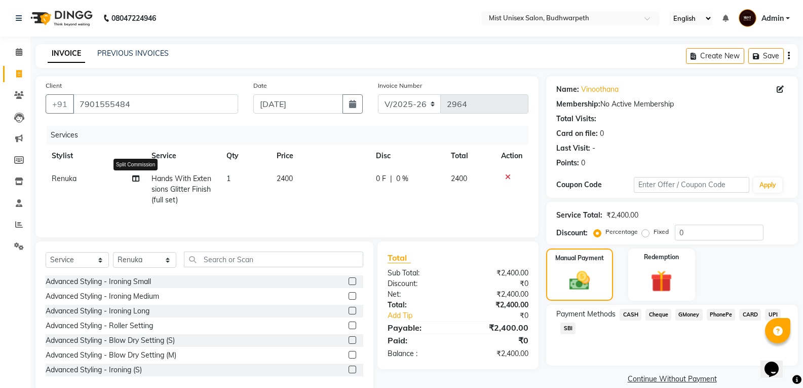
click at [136, 180] on icon at bounding box center [135, 178] width 7 height 7
select select "52248"
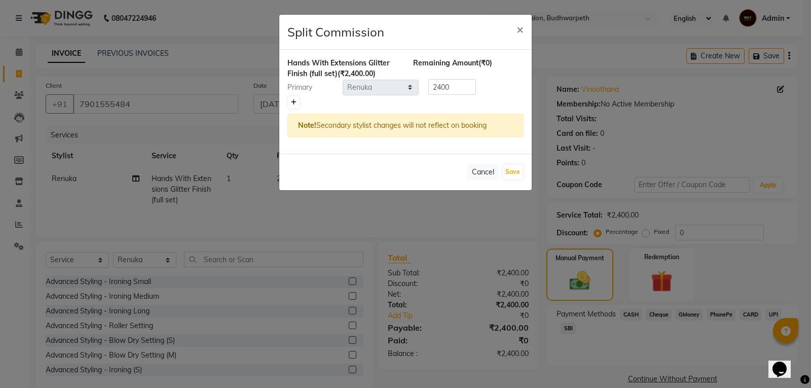
click at [293, 103] on icon at bounding box center [294, 102] width 6 height 6
type input "1200"
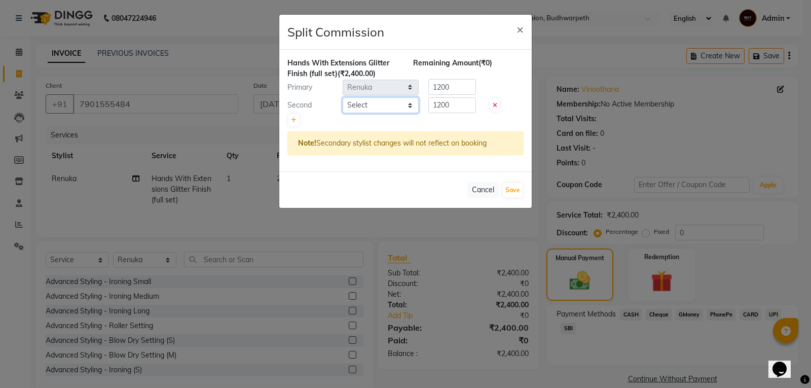
click at [364, 105] on select "Select Abhi Ram GEETHA MADHURI Jyothi Kalpana Lakshmi Madhu Malleshwari Manohar…" at bounding box center [381, 105] width 76 height 16
select select "35495"
click at [343, 97] on select "Select Abhi Ram GEETHA MADHURI Jyothi Kalpana Lakshmi Madhu Malleshwari Manohar…" at bounding box center [381, 105] width 76 height 16
drag, startPoint x: 456, startPoint y: 81, endPoint x: 453, endPoint y: 88, distance: 7.5
click at [455, 85] on input "1200" at bounding box center [452, 87] width 48 height 16
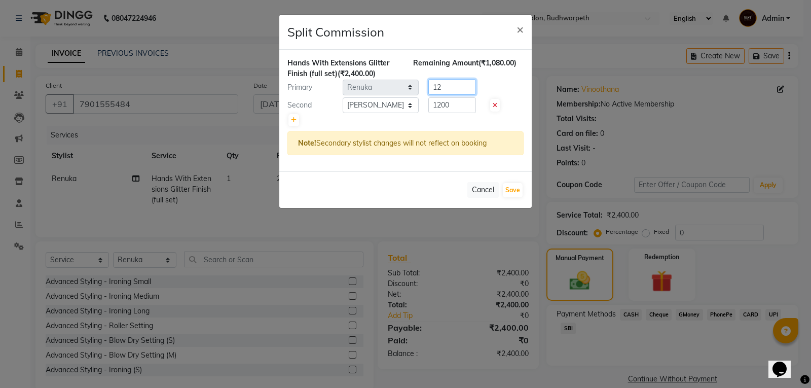
type input "1"
click at [454, 103] on input "1200" at bounding box center [452, 105] width 48 height 16
type input "1"
type input "1920"
click at [452, 86] on input "number" at bounding box center [452, 87] width 48 height 16
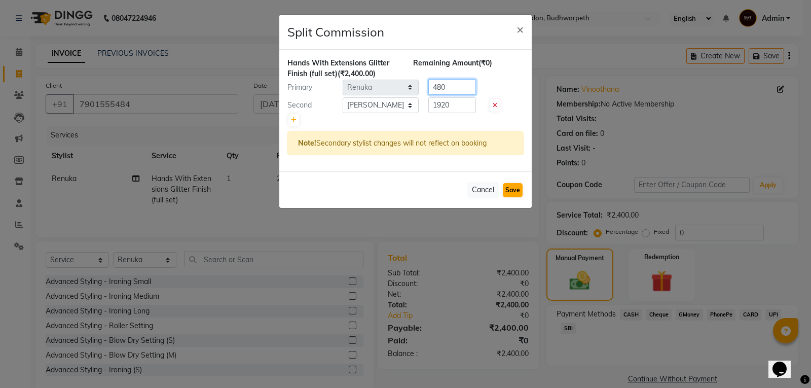
type input "480"
click at [511, 190] on button "Save" at bounding box center [513, 190] width 20 height 14
select select "Select"
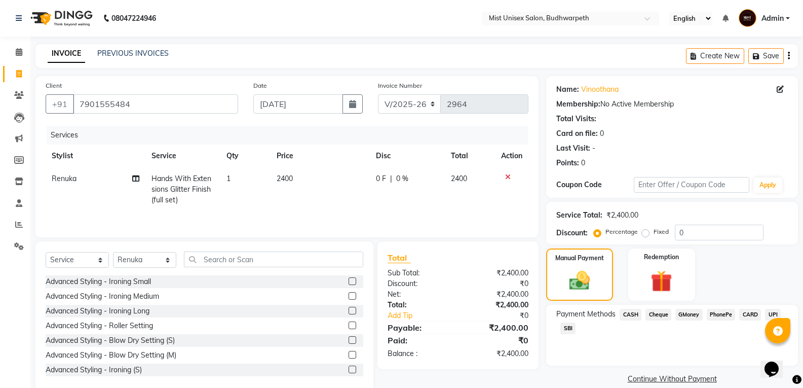
click at [569, 327] on span "SBI" at bounding box center [568, 328] width 15 height 12
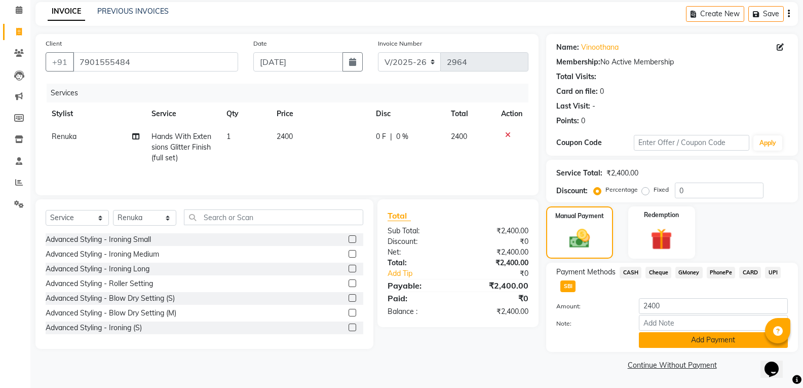
click at [703, 337] on button "Add Payment" at bounding box center [713, 340] width 149 height 16
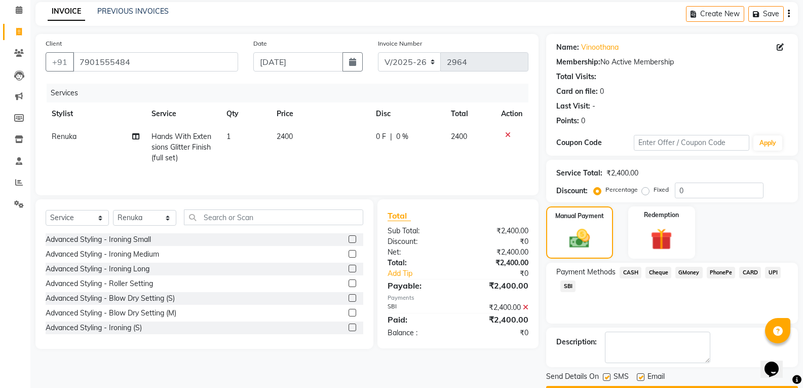
scroll to position [71, 0]
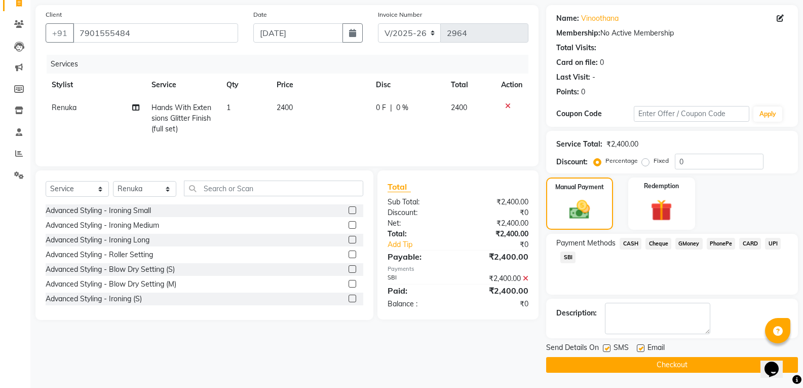
click at [712, 362] on button "Checkout" at bounding box center [672, 365] width 252 height 16
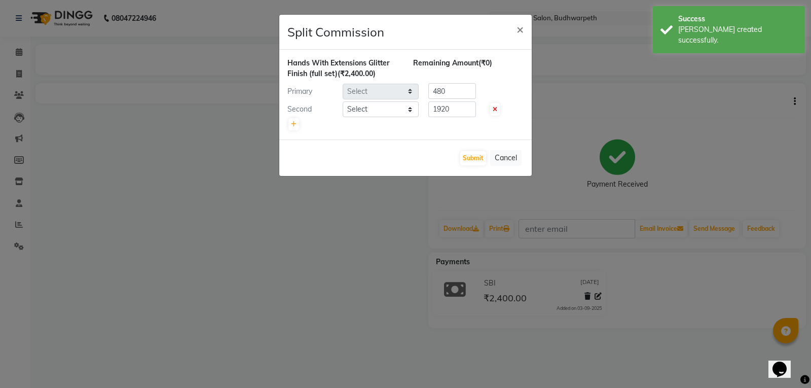
select select "52248"
select select "35495"
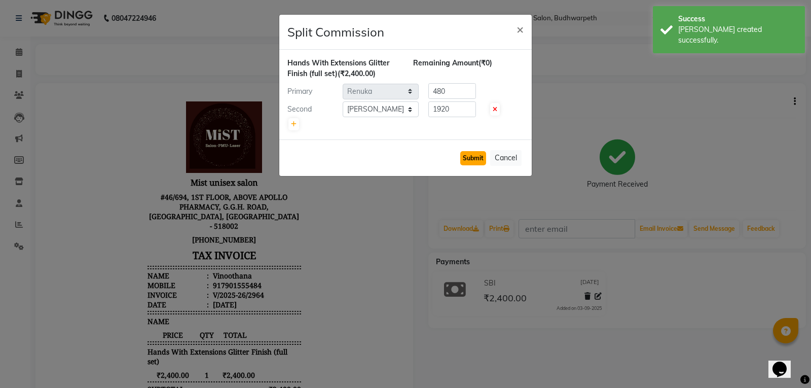
click at [465, 155] on button "Submit" at bounding box center [473, 158] width 26 height 14
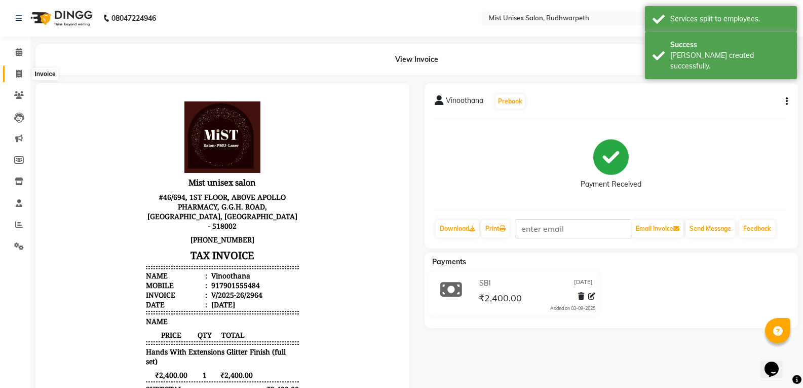
click at [16, 76] on icon at bounding box center [19, 74] width 6 height 8
select select "service"
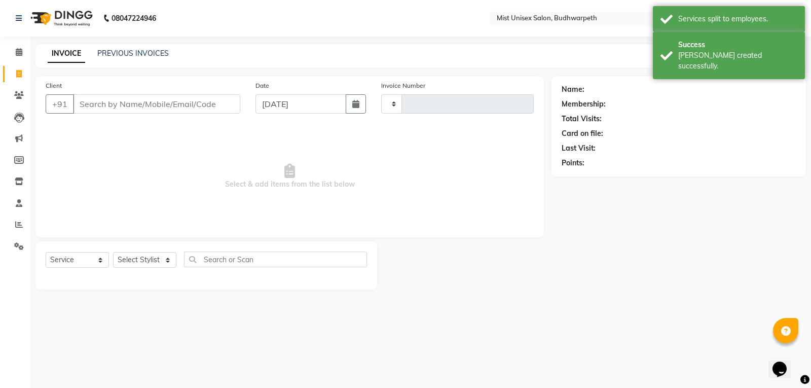
type input "2965"
select select "5227"
click at [123, 51] on link "PREVIOUS INVOICES" at bounding box center [132, 53] width 71 height 9
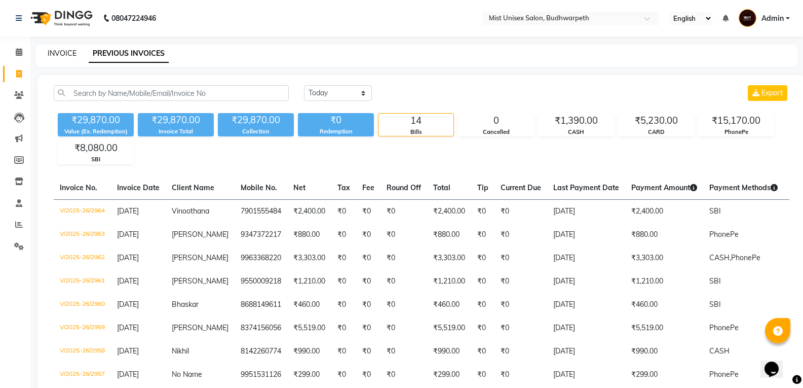
click at [61, 53] on link "INVOICE" at bounding box center [62, 53] width 29 height 9
select select "service"
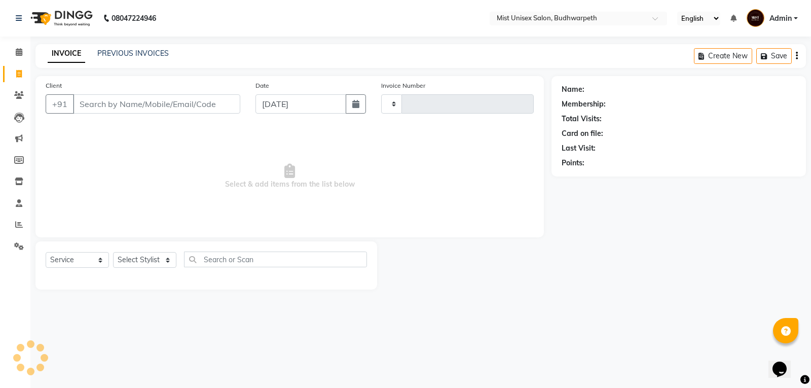
type input "2965"
select select "5227"
click at [106, 52] on link "PREVIOUS INVOICES" at bounding box center [132, 53] width 71 height 9
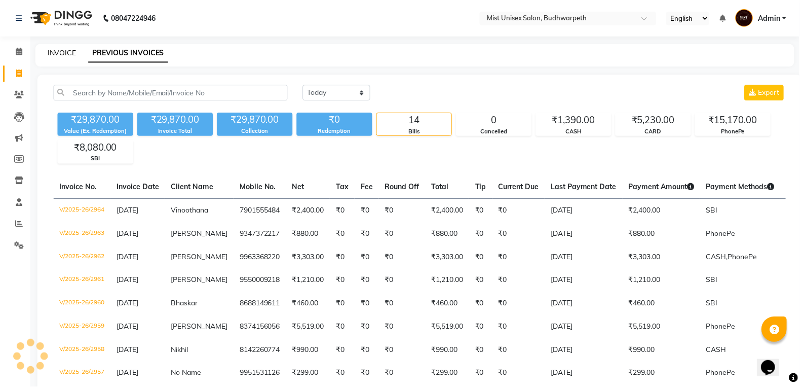
click at [67, 54] on link "INVOICE" at bounding box center [62, 53] width 29 height 9
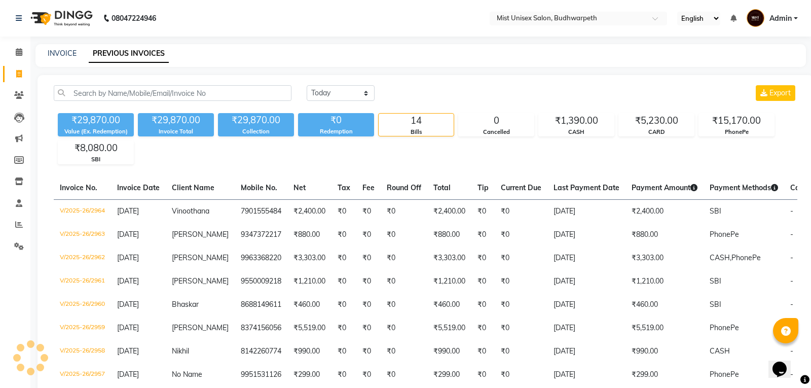
select select "5227"
select select "service"
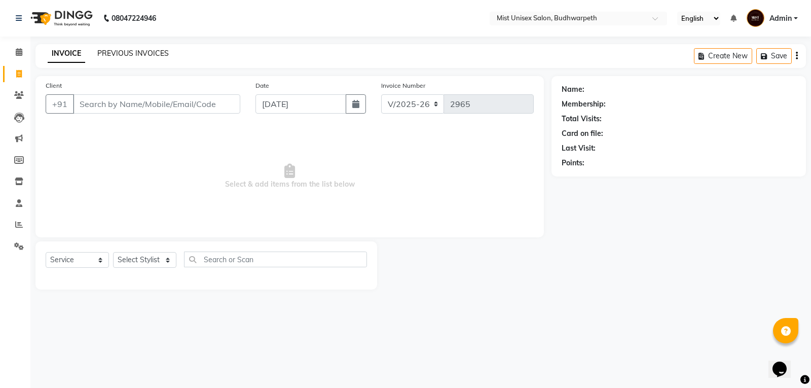
click at [119, 49] on link "PREVIOUS INVOICES" at bounding box center [132, 53] width 71 height 9
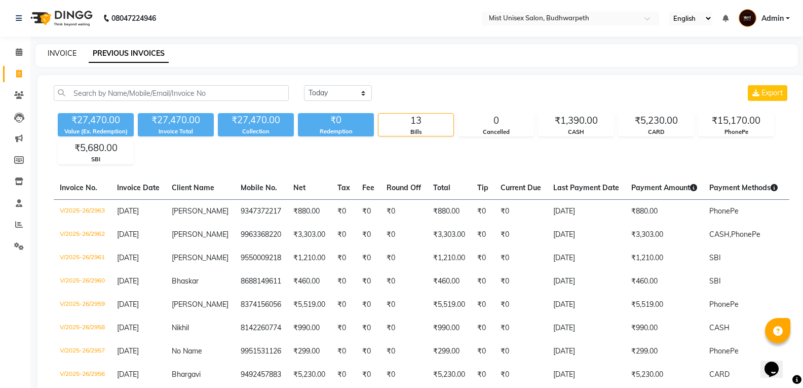
click at [61, 54] on link "INVOICE" at bounding box center [62, 53] width 29 height 9
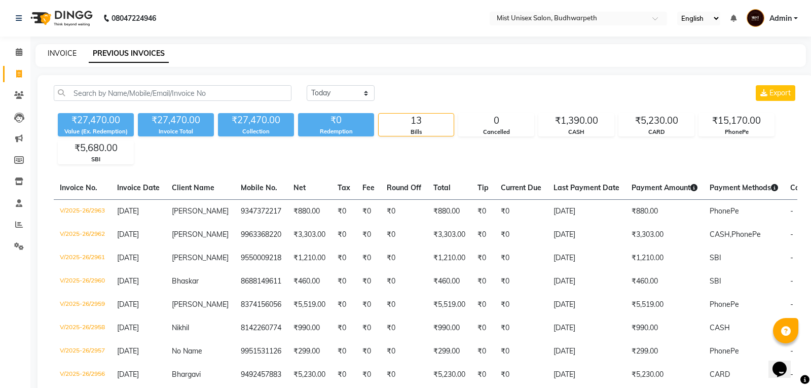
select select "5227"
select select "service"
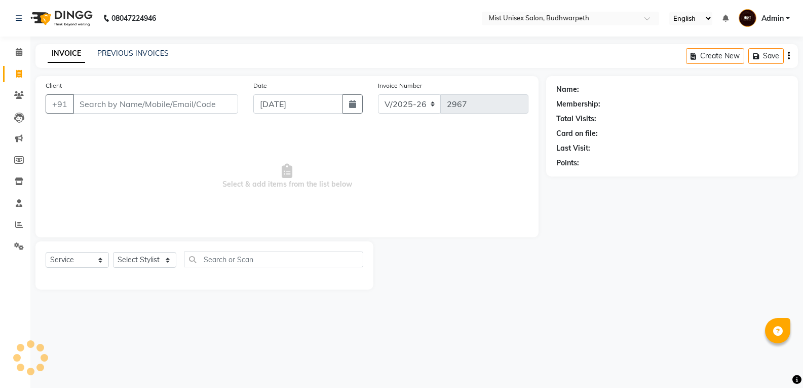
select select "5227"
select select "service"
select select "5227"
select select "service"
click at [108, 53] on link "PREVIOUS INVOICES" at bounding box center [132, 53] width 71 height 9
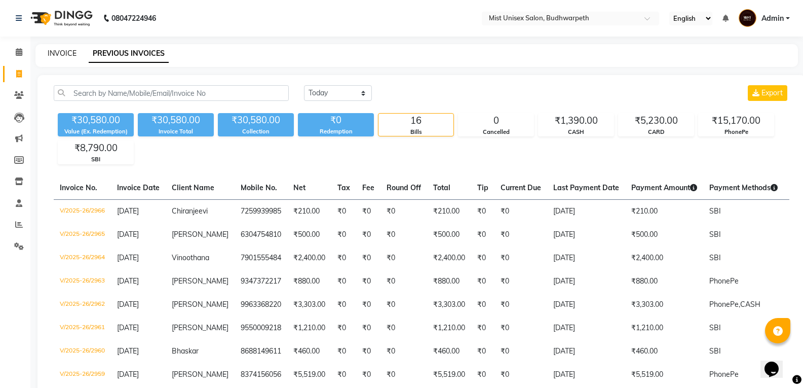
click at [73, 52] on link "INVOICE" at bounding box center [62, 53] width 29 height 9
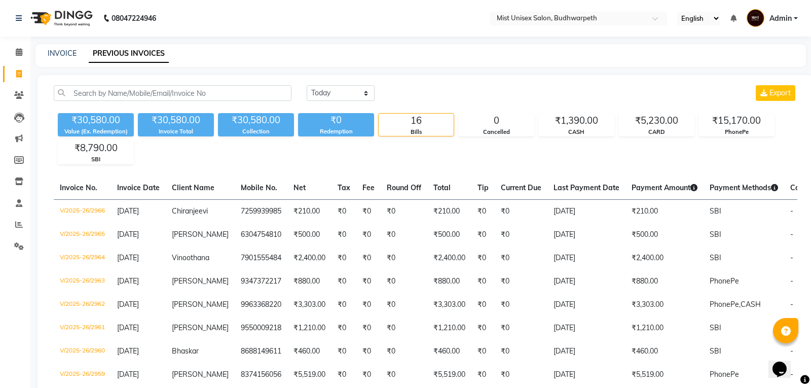
select select "5227"
select select "service"
